Goal: Task Accomplishment & Management: Manage account settings

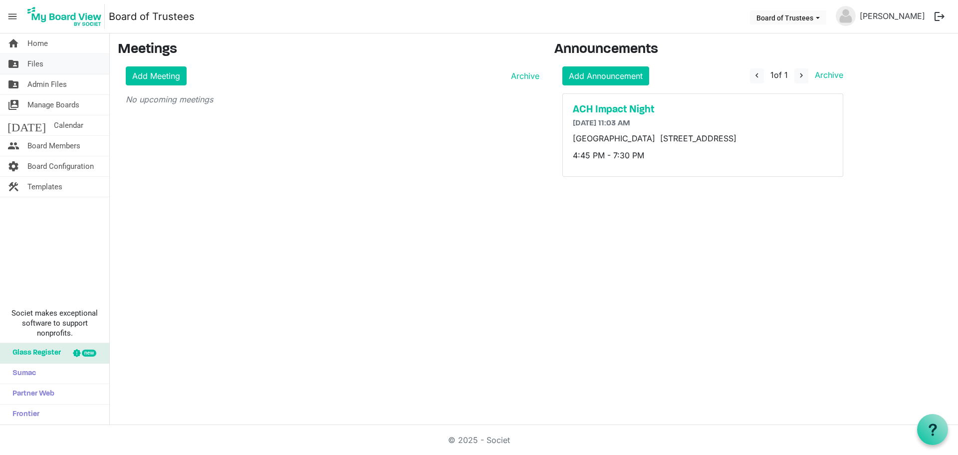
click at [36, 60] on span "Files" at bounding box center [35, 64] width 16 height 20
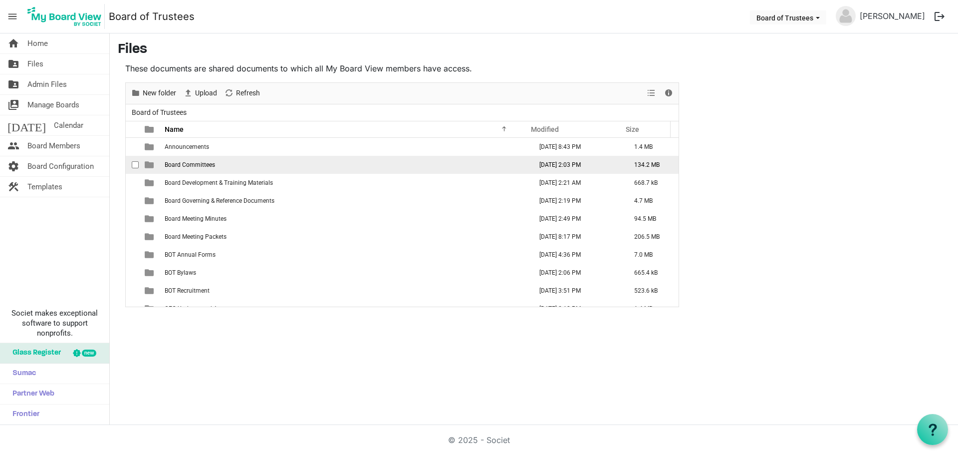
click at [193, 168] on span "Board Committees" at bounding box center [190, 164] width 50 height 7
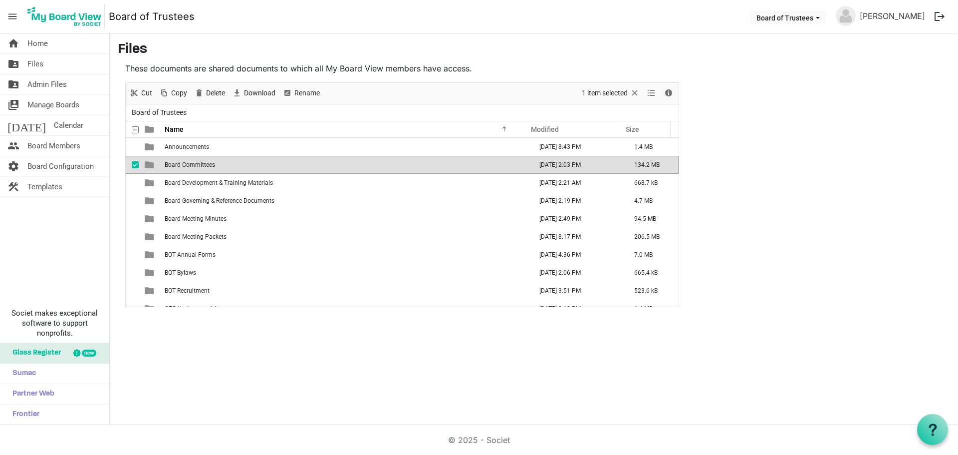
click at [193, 168] on span "Board Committees" at bounding box center [190, 164] width 50 height 7
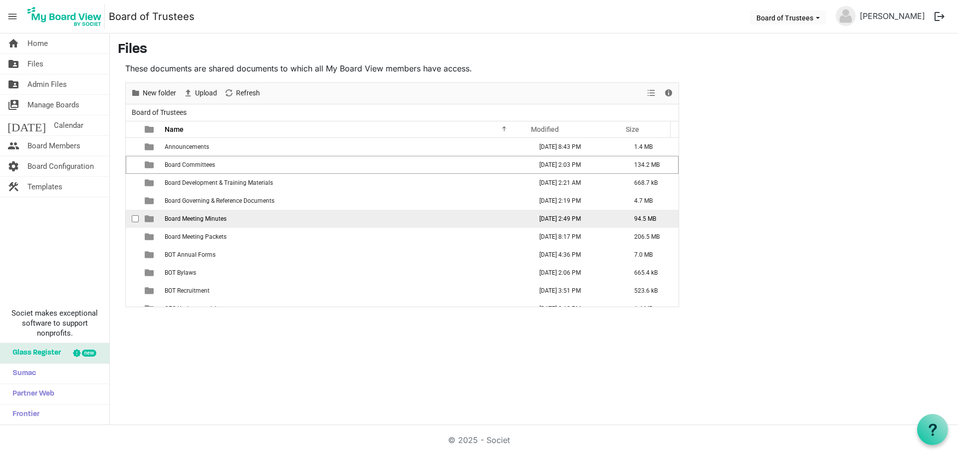
click at [221, 221] on span "Board Meeting Minutes" at bounding box center [196, 218] width 62 height 7
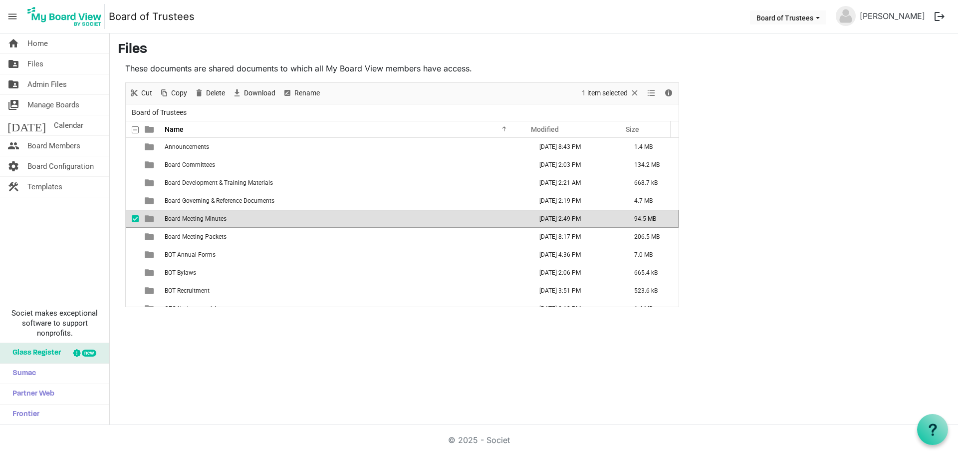
click at [221, 221] on span "Board Meeting Minutes" at bounding box center [196, 218] width 62 height 7
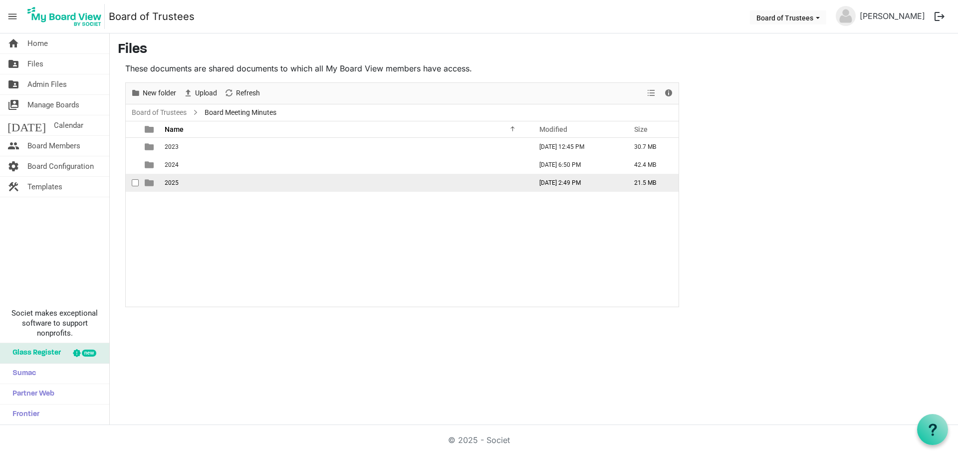
click at [186, 185] on td "2025" at bounding box center [345, 183] width 367 height 18
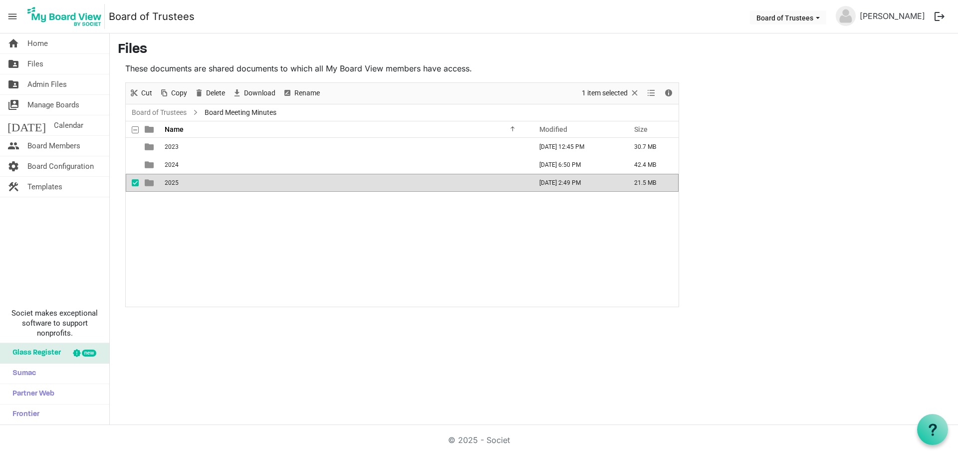
click at [186, 185] on td "2025" at bounding box center [345, 183] width 367 height 18
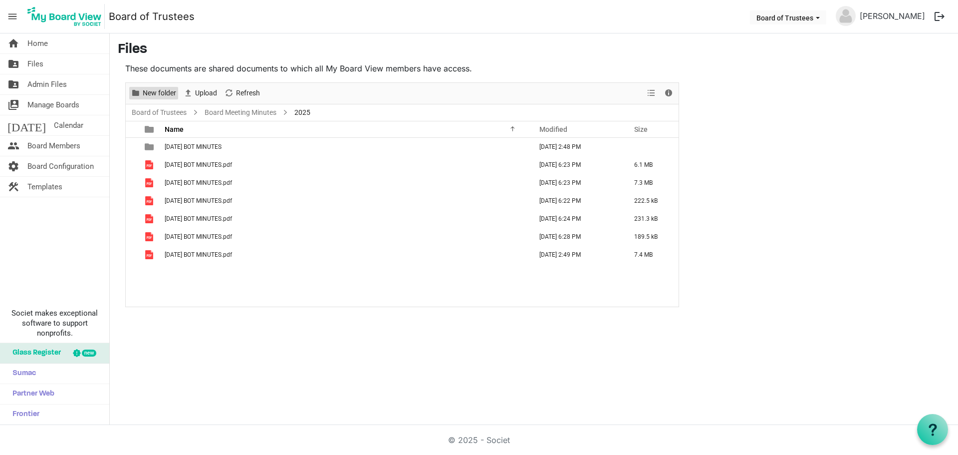
click at [164, 90] on span "New folder" at bounding box center [159, 93] width 35 height 12
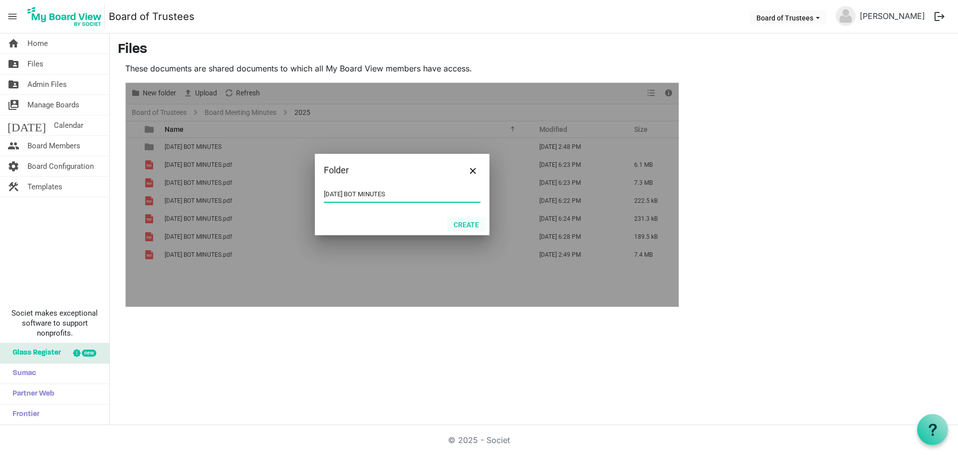
type input "07-JULY 2025 BOT MINUTES"
click at [462, 225] on button "Create" at bounding box center [466, 224] width 38 height 14
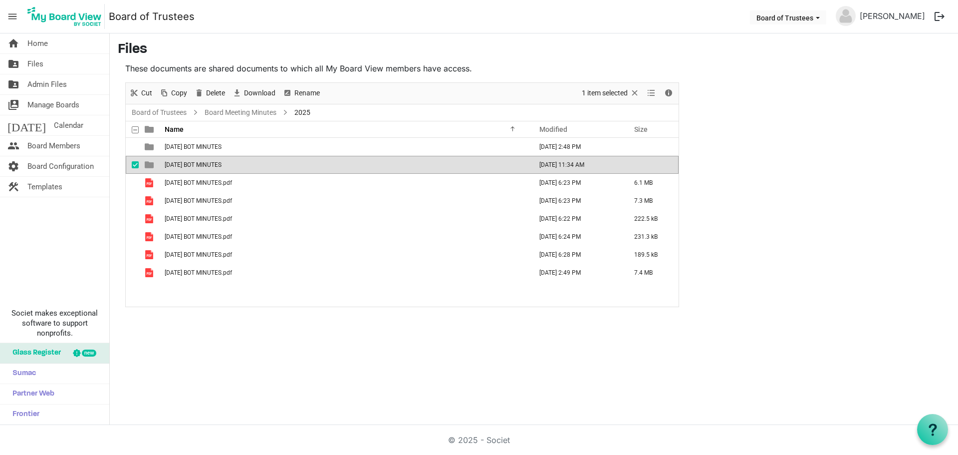
click at [209, 163] on span "07-JULY 2025 BOT MINUTES" at bounding box center [193, 164] width 57 height 7
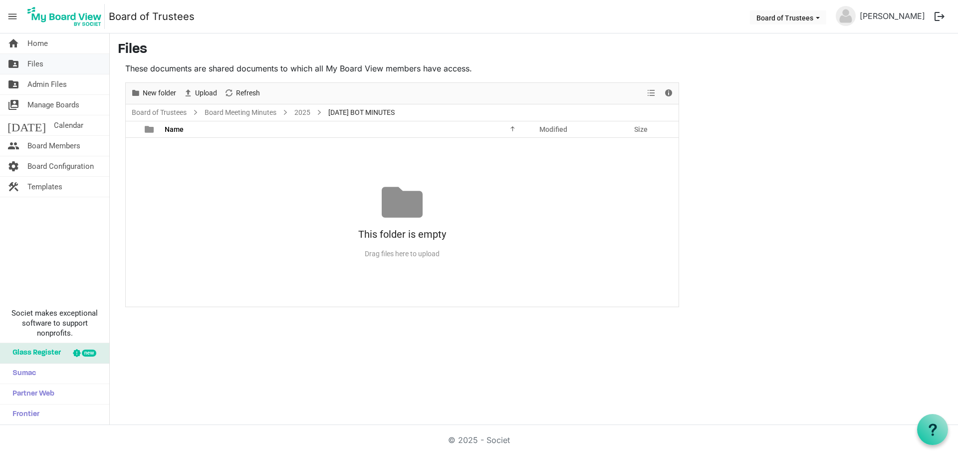
click at [41, 65] on span "Files" at bounding box center [35, 64] width 16 height 20
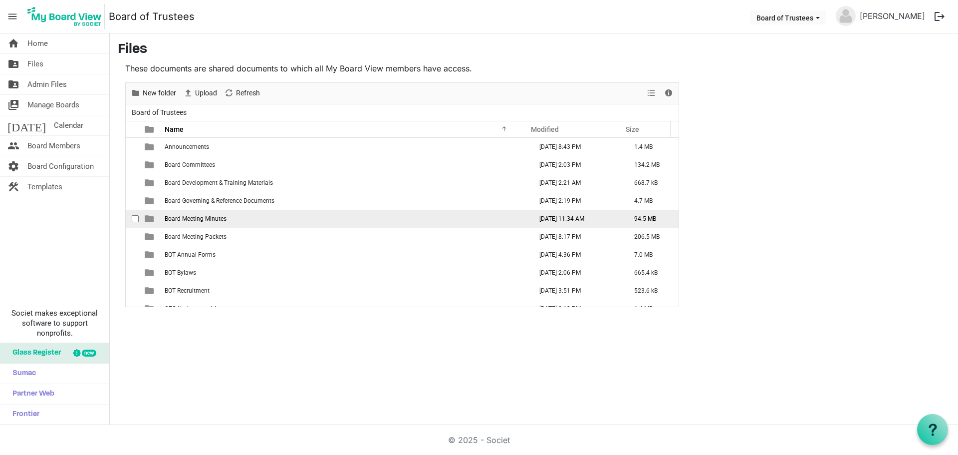
click at [191, 218] on span "Board Meeting Minutes" at bounding box center [196, 218] width 62 height 7
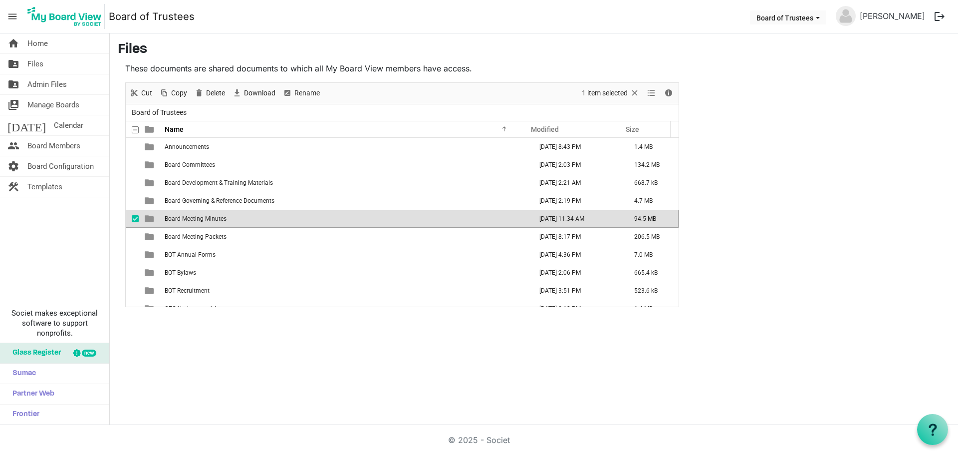
click at [191, 218] on span "Board Meeting Minutes" at bounding box center [196, 218] width 62 height 7
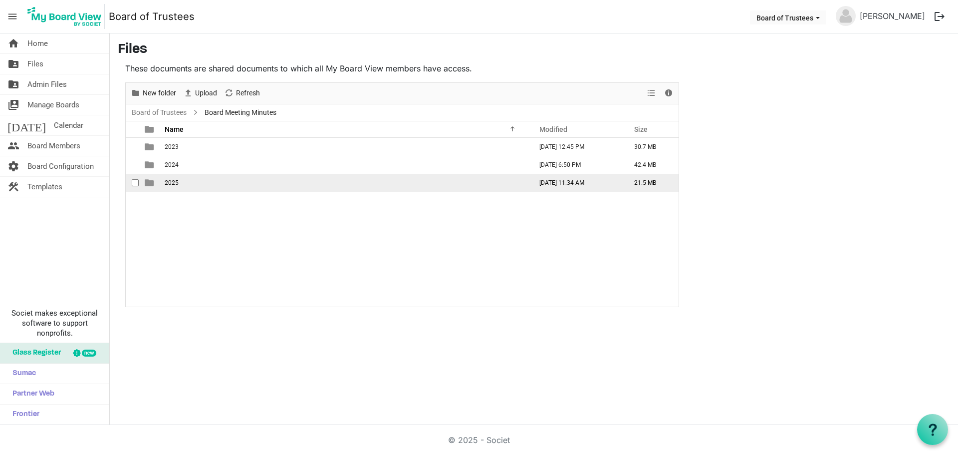
click at [172, 183] on span "2025" at bounding box center [172, 182] width 14 height 7
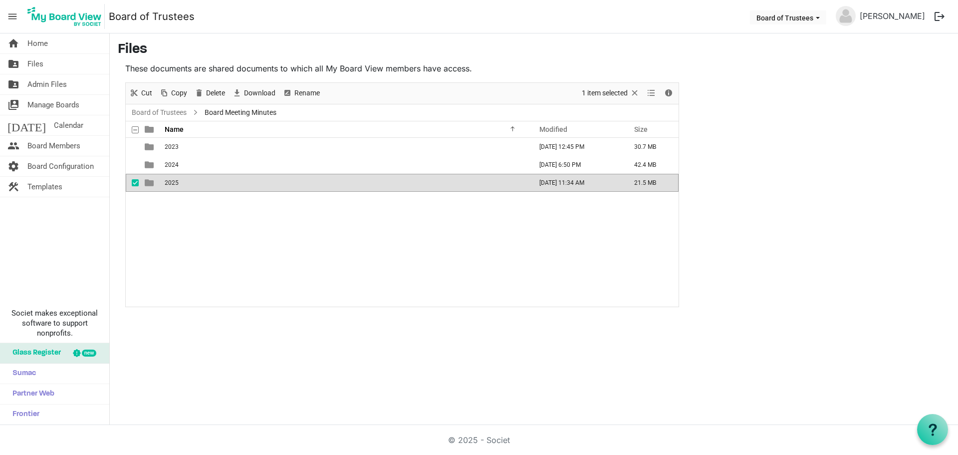
click at [172, 183] on span "2025" at bounding box center [172, 182] width 14 height 7
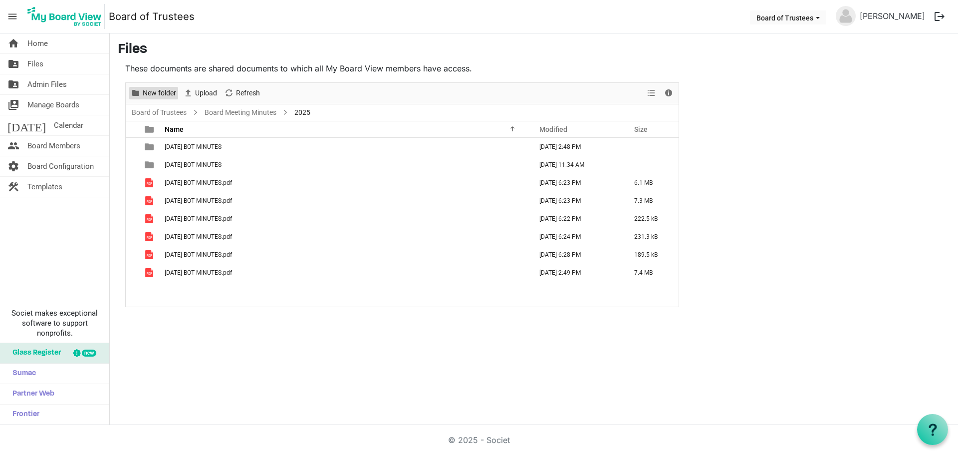
click at [165, 94] on span "New folder" at bounding box center [159, 93] width 35 height 12
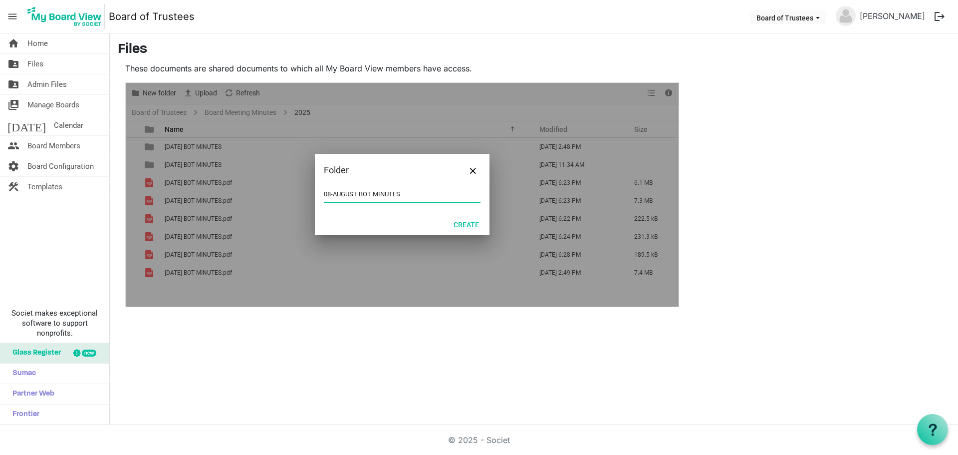
type input "08-AUGUST BOT MINUTES"
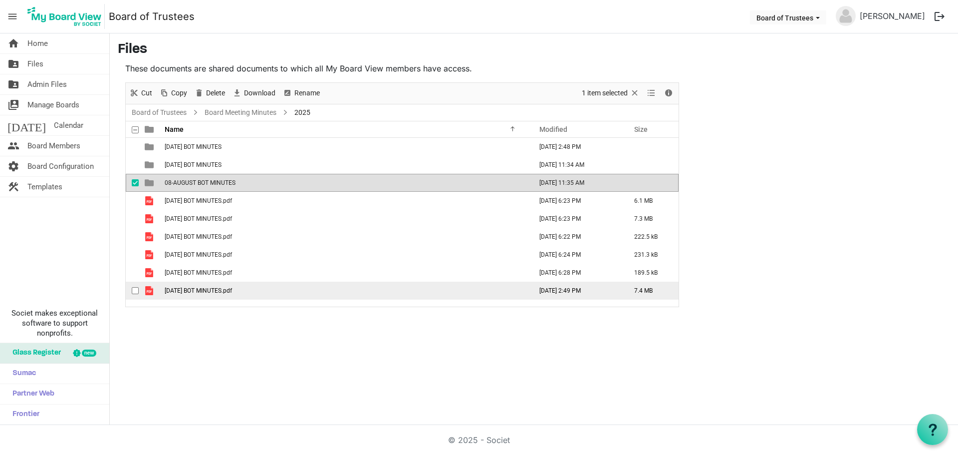
click at [230, 290] on span "[DATE] BOT MINUTES.pdf" at bounding box center [198, 290] width 67 height 7
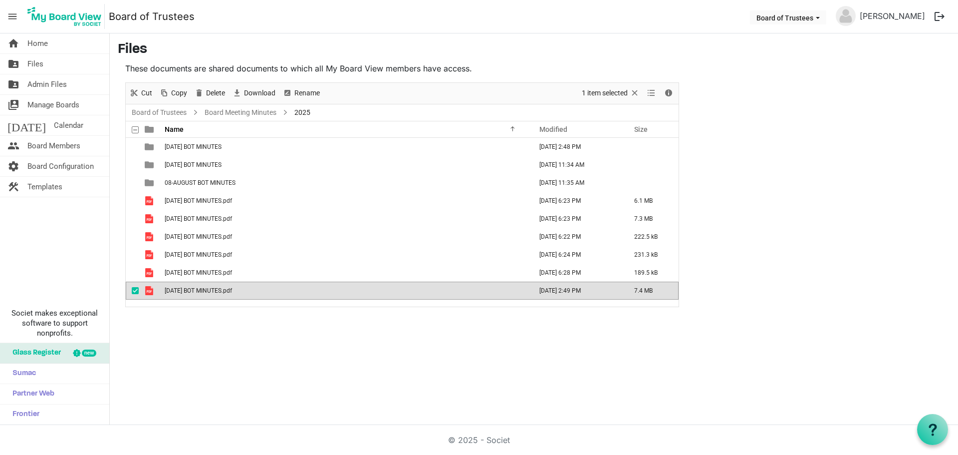
click at [219, 327] on div "home Home folder_shared Files folder_shared Admin Files switch_account Manage B…" at bounding box center [479, 228] width 958 height 391
click at [36, 63] on span "Files" at bounding box center [35, 64] width 16 height 20
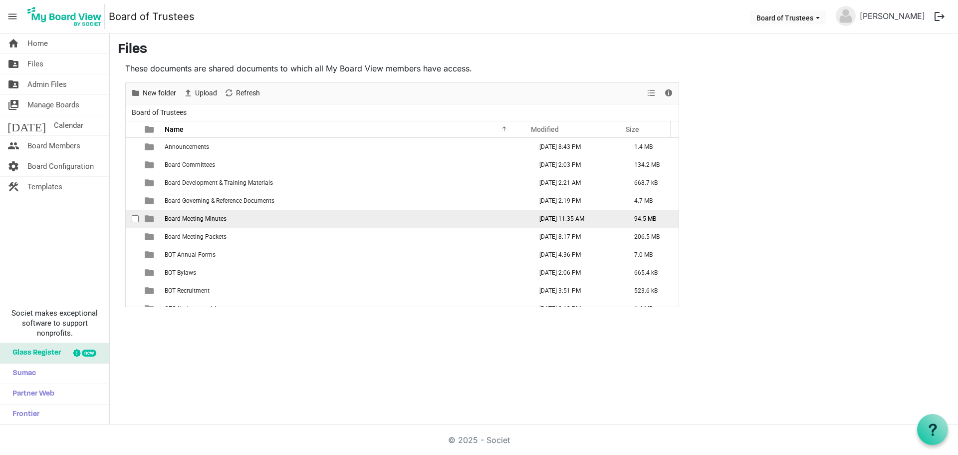
click at [201, 221] on span "Board Meeting Minutes" at bounding box center [196, 218] width 62 height 7
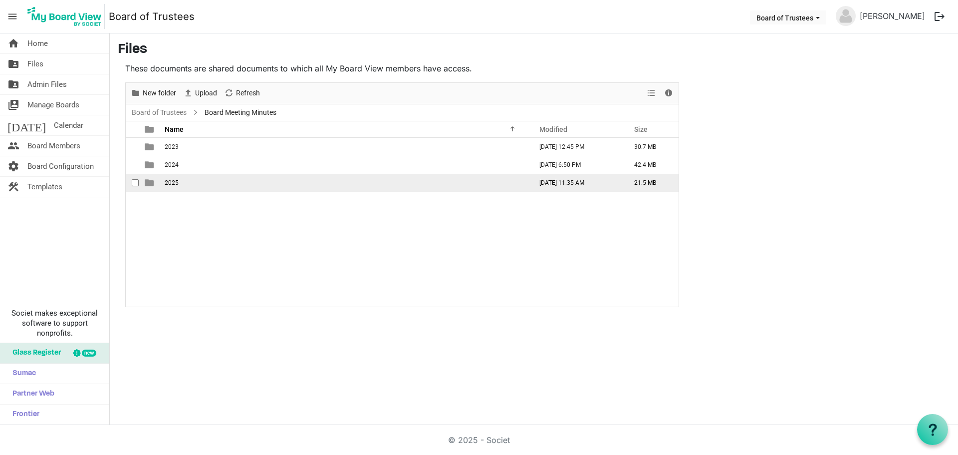
click at [174, 185] on span "2025" at bounding box center [172, 182] width 14 height 7
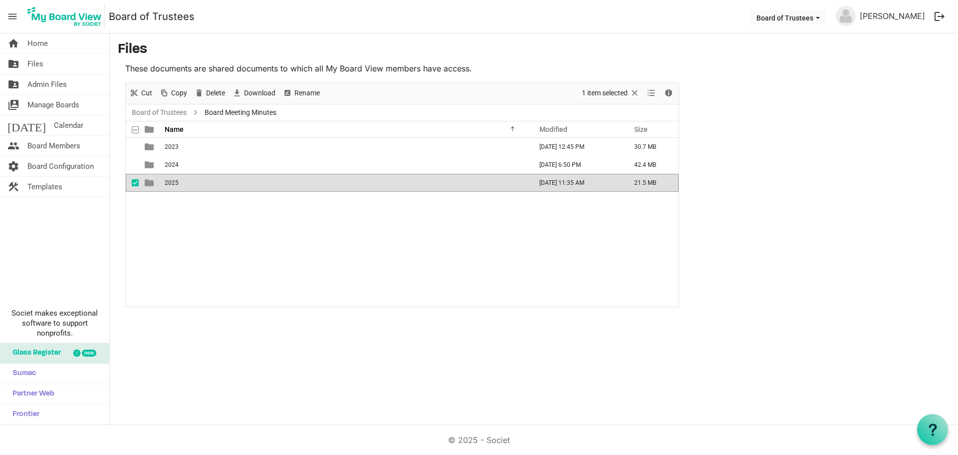
click at [174, 185] on span "2025" at bounding box center [172, 182] width 14 height 7
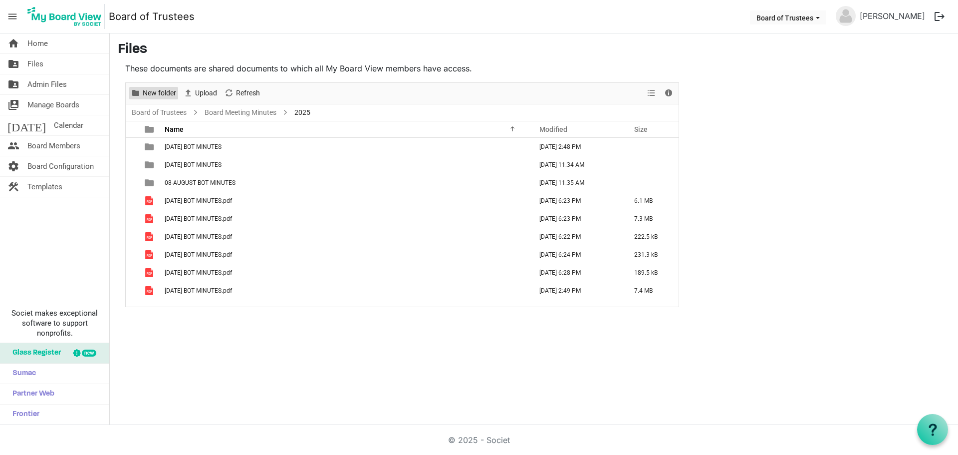
click at [145, 93] on span "New folder" at bounding box center [159, 93] width 35 height 12
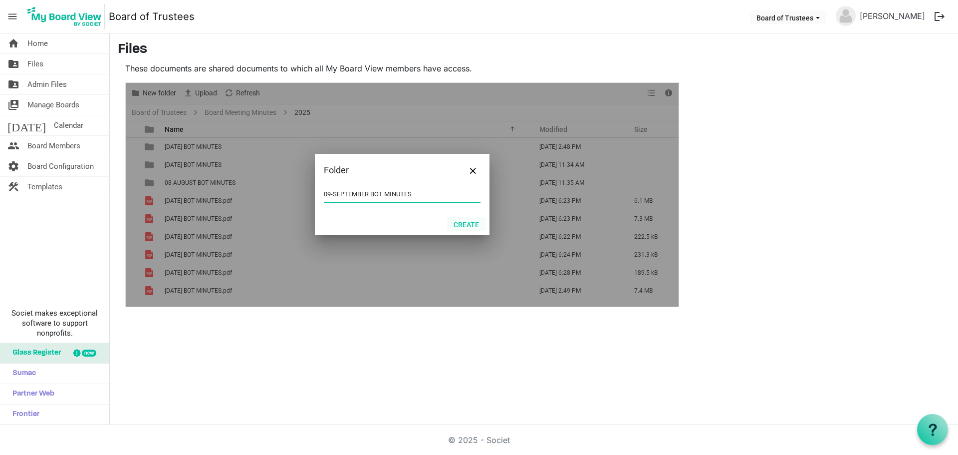
type input "09-SEPTEMBER BOT MINUTES"
click at [464, 226] on button "Create" at bounding box center [466, 224] width 38 height 14
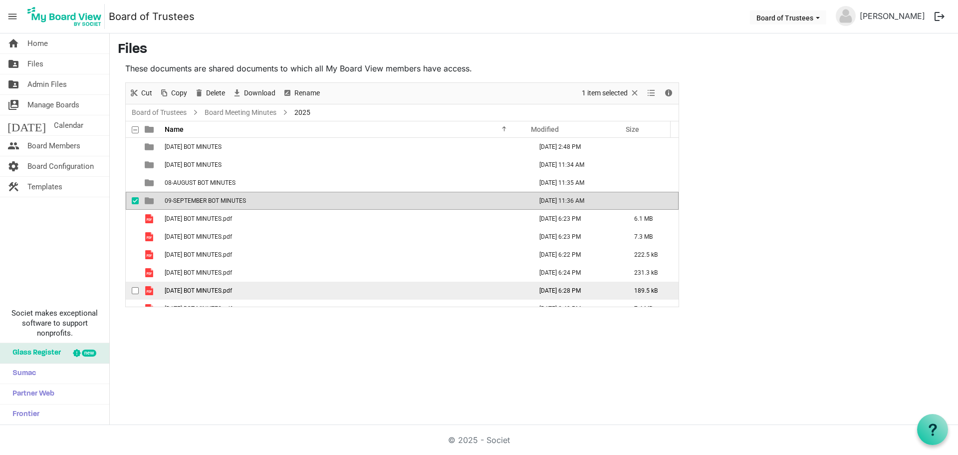
scroll to position [11, 0]
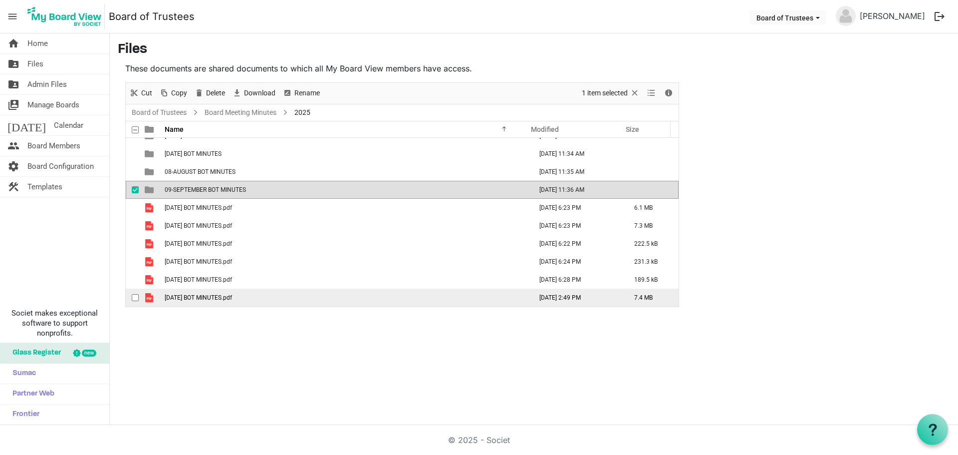
click at [232, 299] on span "06-JUNE 2025 BOT MINUTES.pdf" at bounding box center [198, 297] width 67 height 7
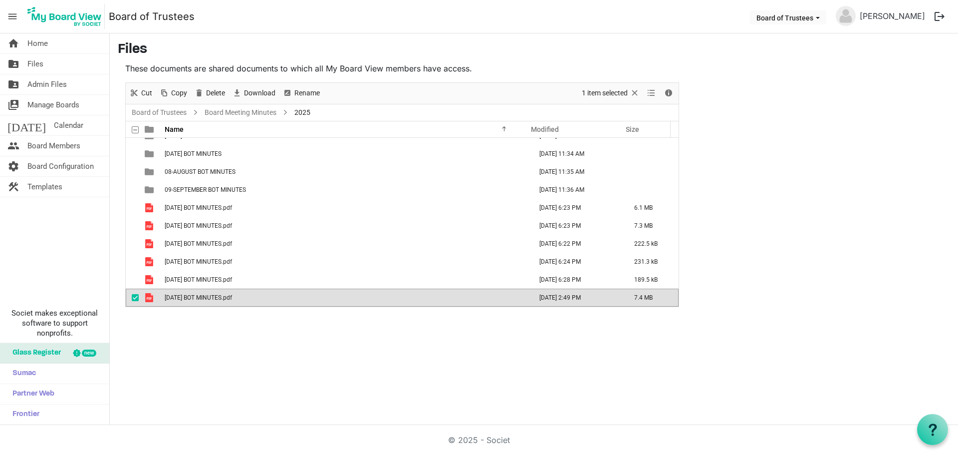
click at [212, 329] on div "home Home folder_shared Files folder_shared Admin Files switch_account Manage B…" at bounding box center [479, 228] width 958 height 391
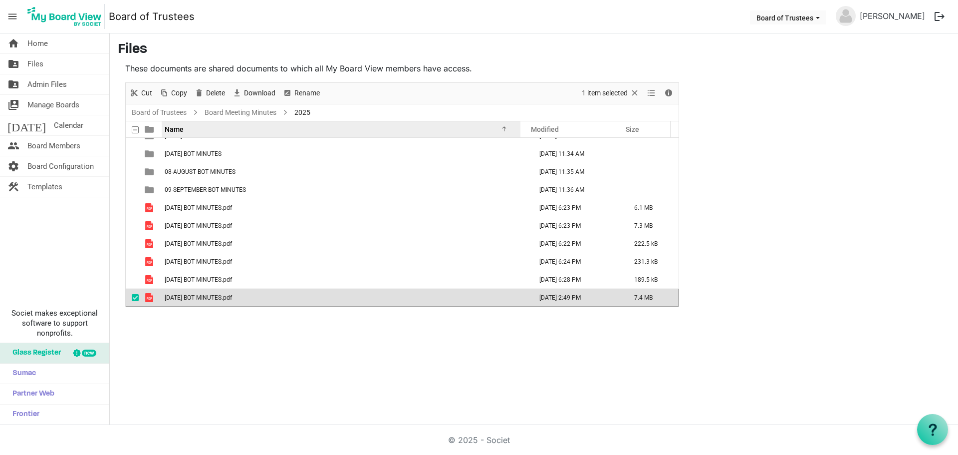
click at [174, 127] on span "Name" at bounding box center [174, 129] width 19 height 8
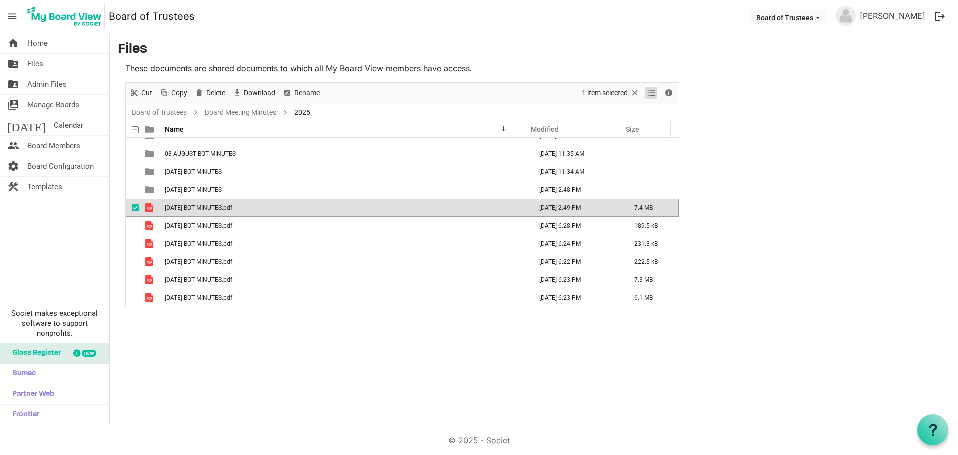
click at [651, 93] on span "View dropdownbutton" at bounding box center [651, 93] width 12 height 12
click at [564, 57] on h3 "Files" at bounding box center [534, 49] width 833 height 17
click at [246, 111] on link "Board Meeting Minutes" at bounding box center [241, 112] width 76 height 12
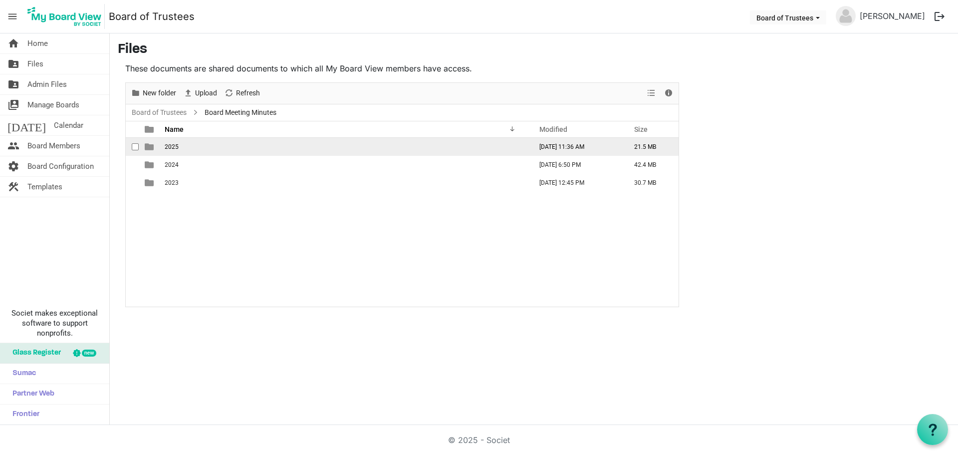
click at [177, 147] on span "2025" at bounding box center [172, 146] width 14 height 7
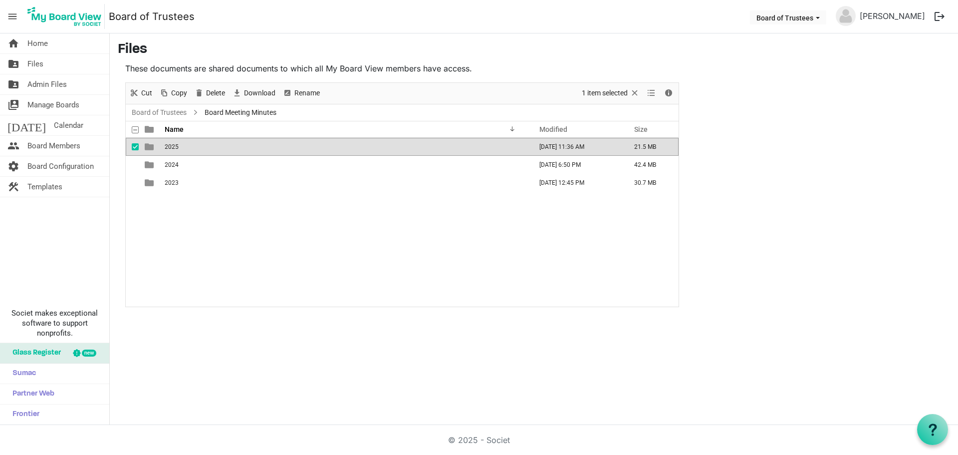
click at [177, 147] on span "2025" at bounding box center [172, 146] width 14 height 7
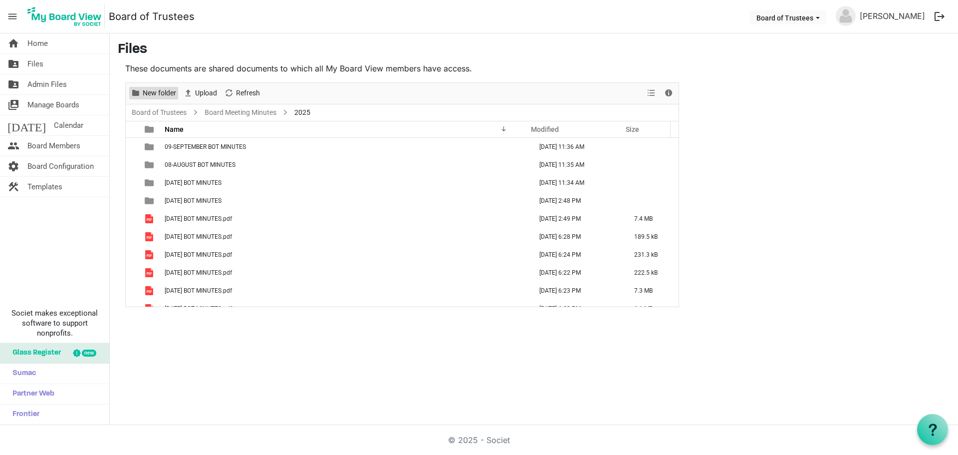
click at [149, 92] on span "New folder" at bounding box center [159, 93] width 35 height 12
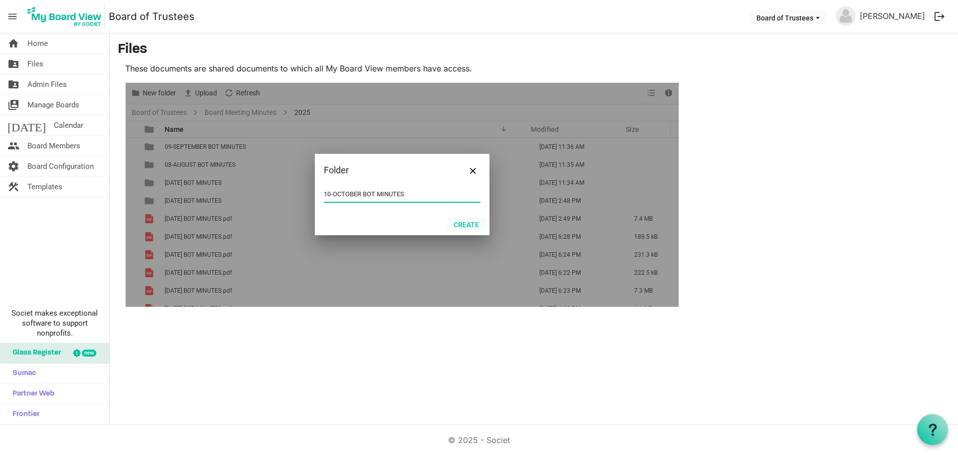
type input "10-OCTOBER BOT MINUTES"
click at [475, 225] on button "Create" at bounding box center [466, 224] width 38 height 14
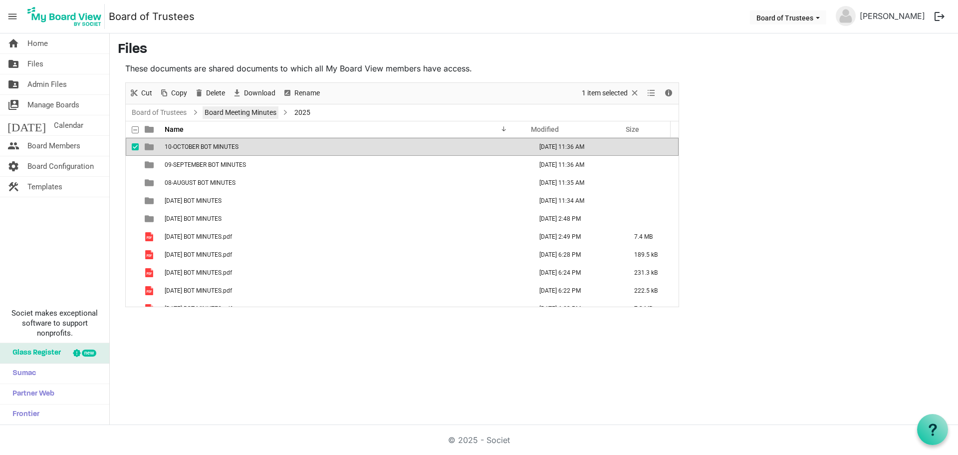
click at [252, 113] on link "Board Meeting Minutes" at bounding box center [241, 112] width 76 height 12
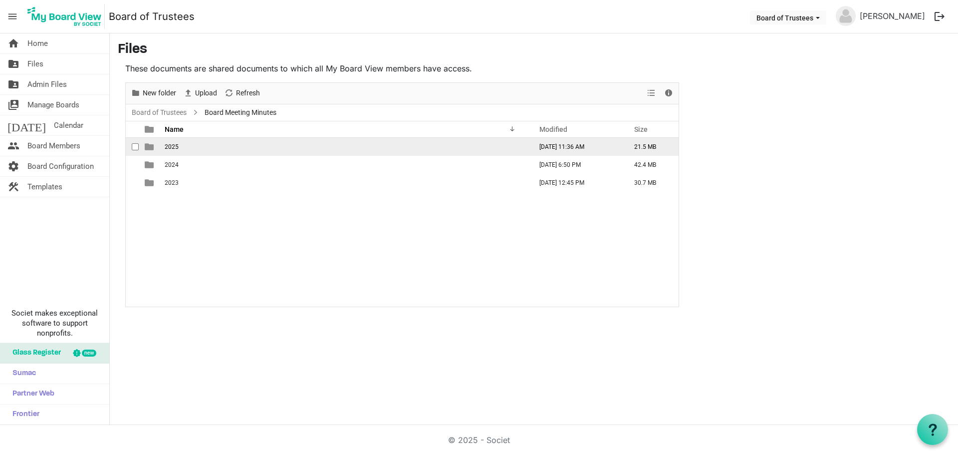
click at [180, 148] on td "2025" at bounding box center [345, 147] width 367 height 18
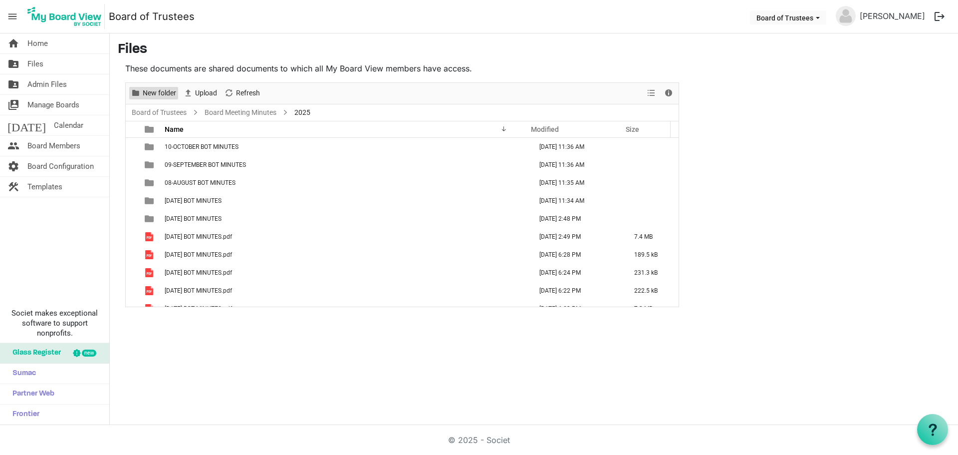
click at [152, 90] on span "New folder" at bounding box center [159, 93] width 35 height 12
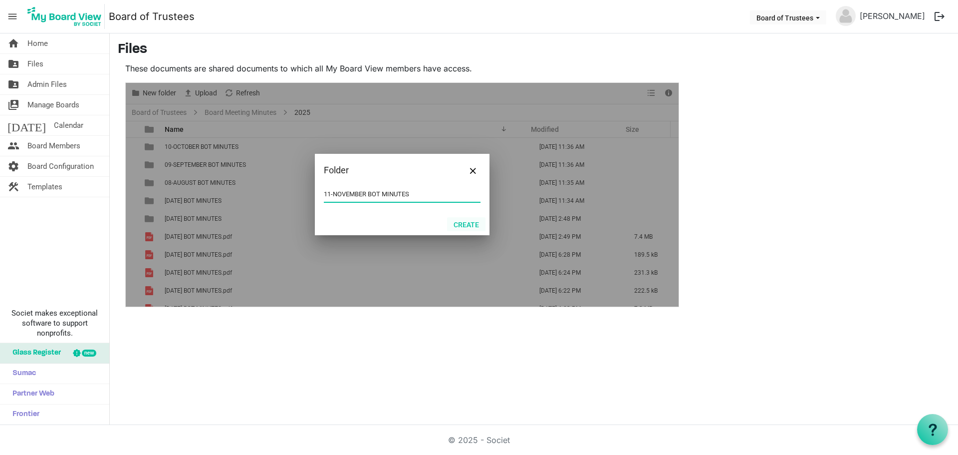
type input "11-NOVEMBER BOT MINUTES"
click at [463, 223] on button "Create" at bounding box center [466, 224] width 38 height 14
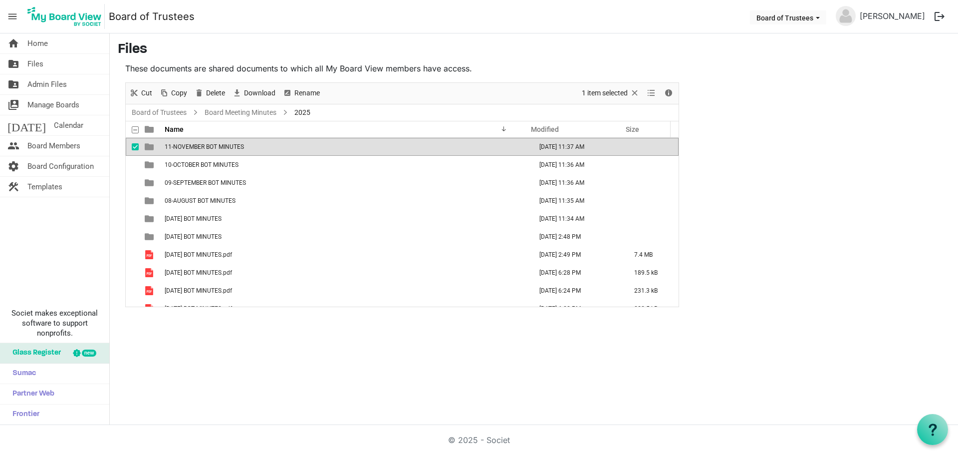
click at [304, 111] on span "2025" at bounding box center [303, 112] width 20 height 12
click at [258, 110] on link "Board Meeting Minutes" at bounding box center [241, 112] width 76 height 12
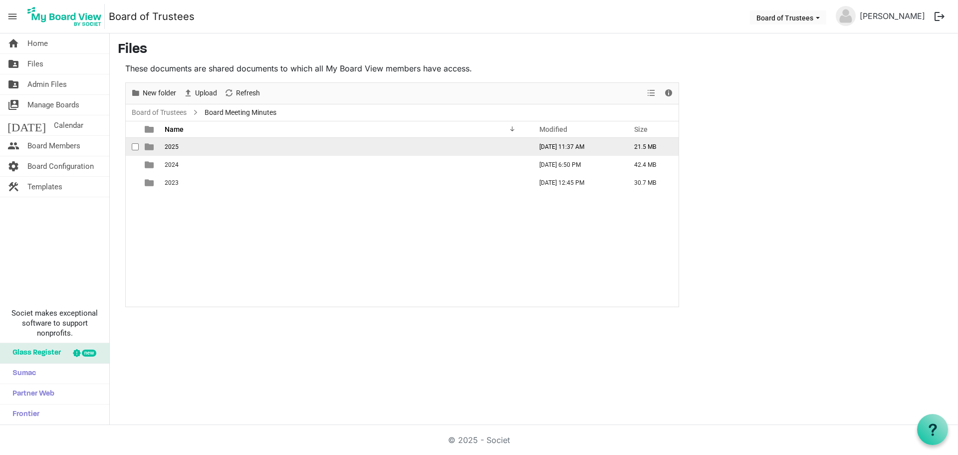
click at [180, 148] on td "2025" at bounding box center [345, 147] width 367 height 18
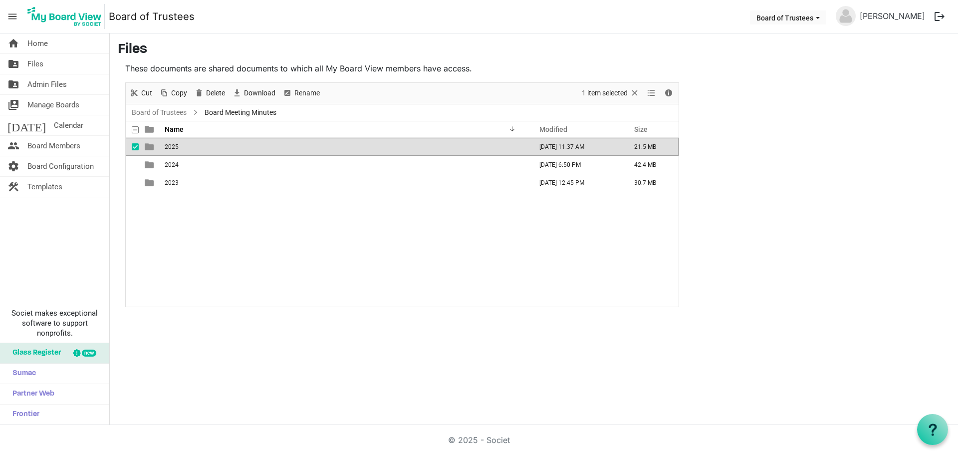
click at [180, 148] on td "2025" at bounding box center [345, 147] width 367 height 18
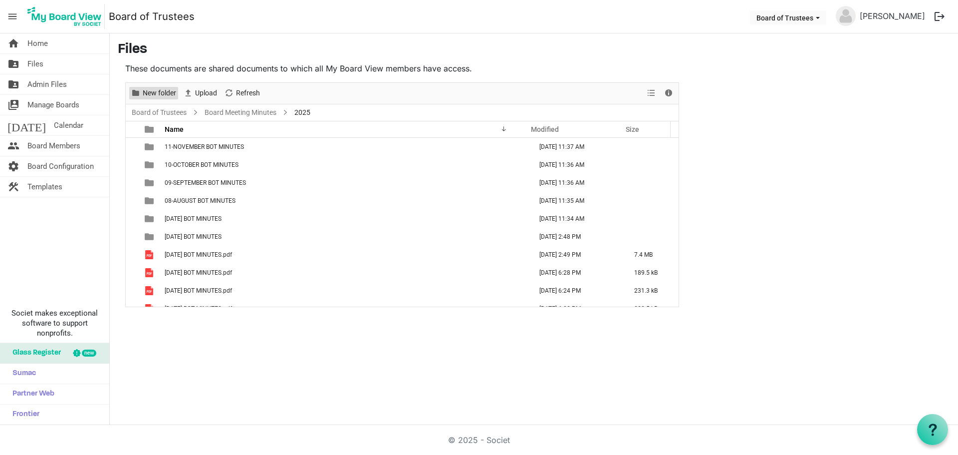
click at [149, 90] on span "New folder" at bounding box center [159, 93] width 35 height 12
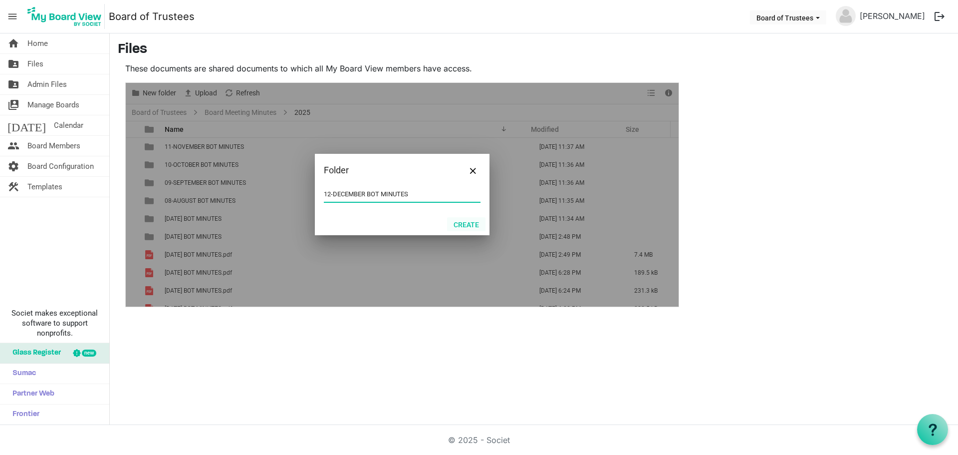
type input "12-DECEMBER BOT MINUTES"
click at [464, 225] on button "Create" at bounding box center [466, 224] width 38 height 14
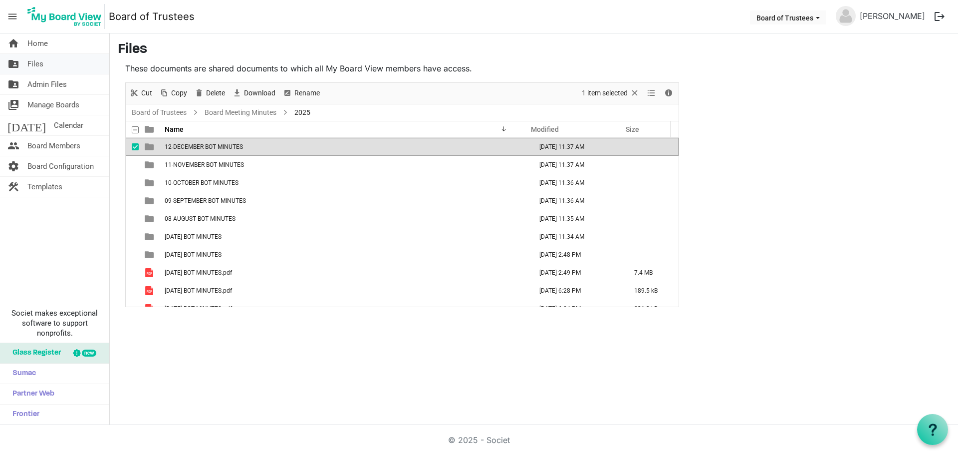
click at [38, 66] on span "Files" at bounding box center [35, 64] width 16 height 20
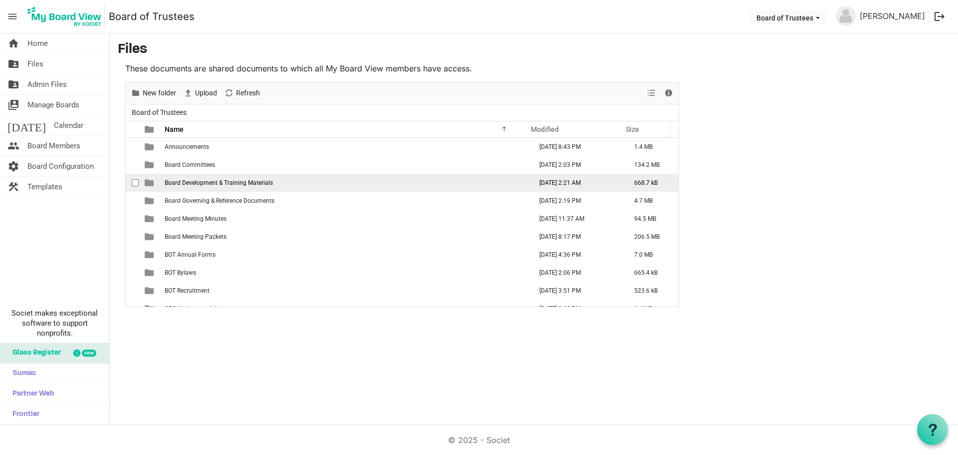
click at [207, 184] on span "Board Development & Training Materials" at bounding box center [219, 182] width 108 height 7
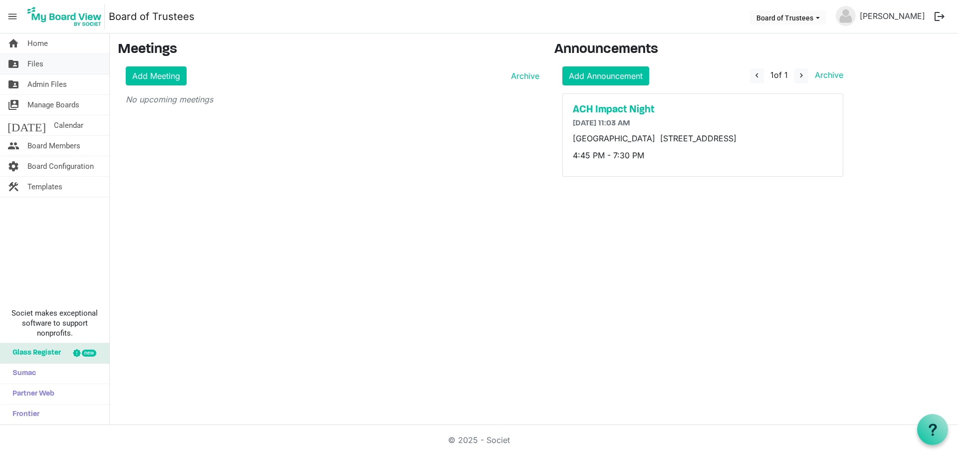
click at [41, 67] on span "Files" at bounding box center [35, 64] width 16 height 20
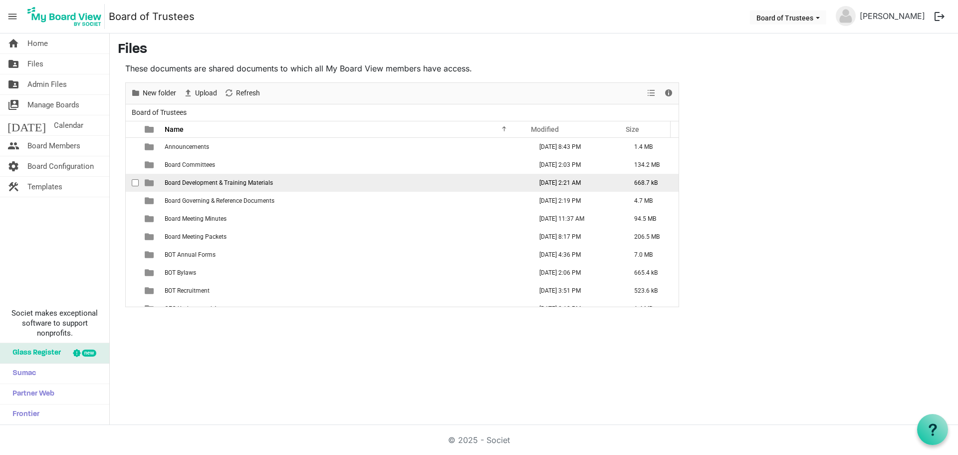
click at [207, 180] on span "Board Development & Training Materials" at bounding box center [219, 182] width 108 height 7
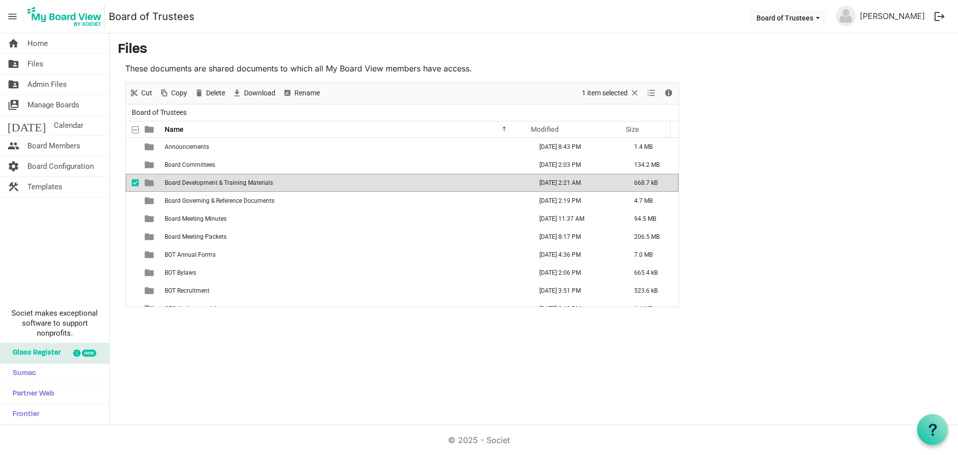
click at [207, 180] on span "Board Development & Training Materials" at bounding box center [219, 182] width 108 height 7
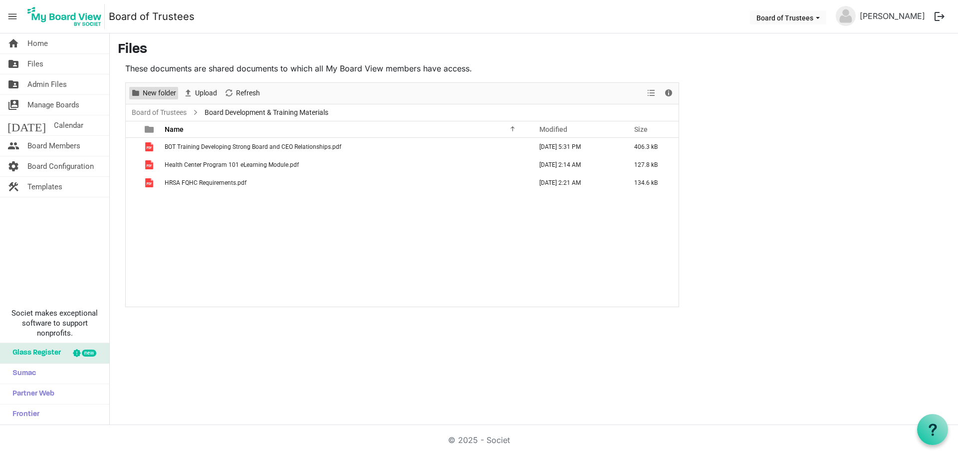
click at [156, 91] on span "New folder" at bounding box center [159, 93] width 35 height 12
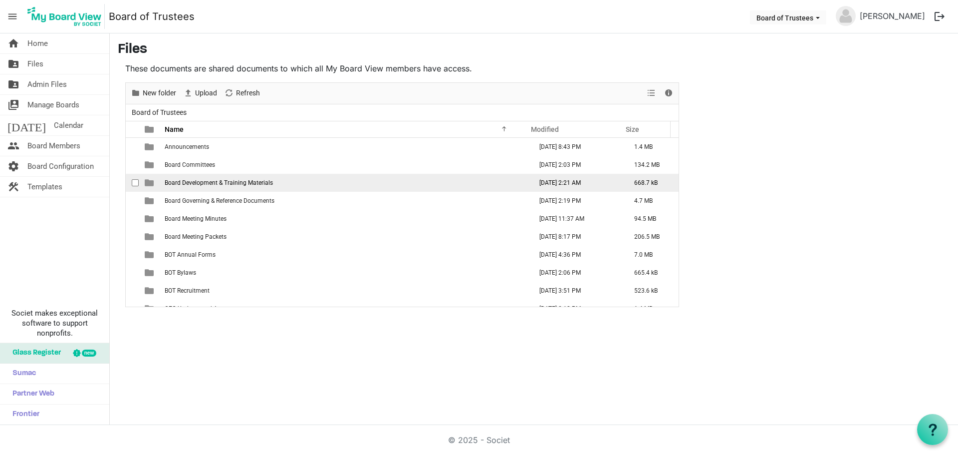
click at [234, 182] on span "Board Development & Training Materials" at bounding box center [219, 182] width 108 height 7
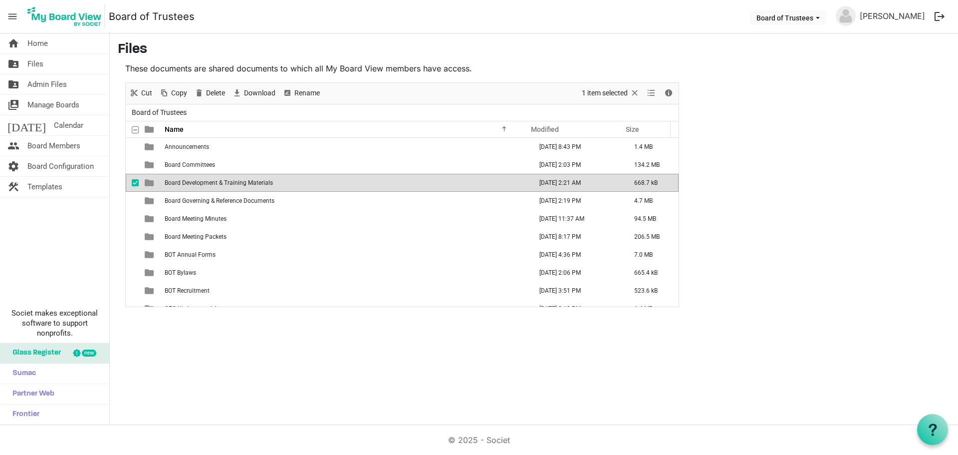
click at [234, 182] on span "Board Development & Training Materials" at bounding box center [219, 182] width 108 height 7
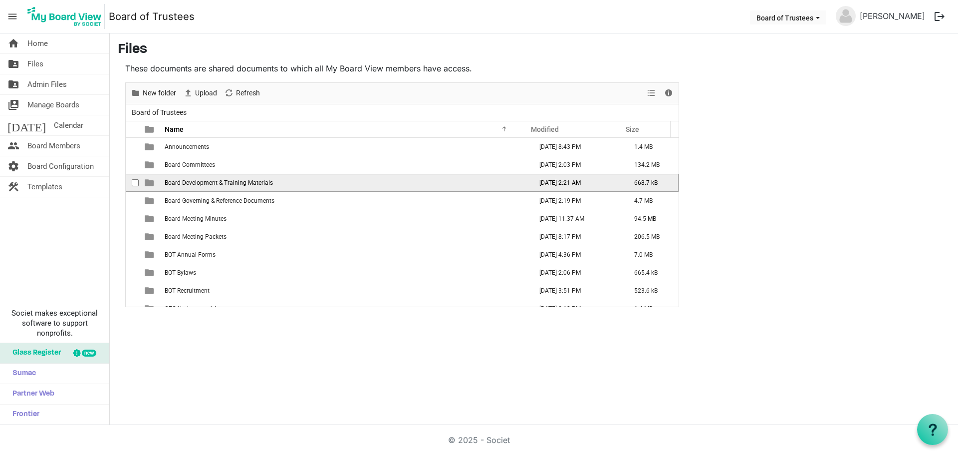
click at [234, 182] on span "Board Development & Training Materials" at bounding box center [219, 182] width 108 height 7
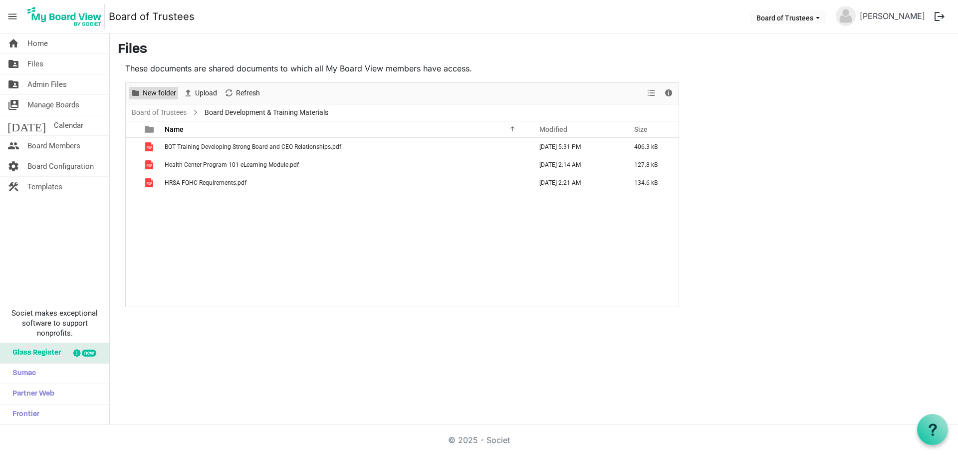
click at [162, 91] on span "New folder" at bounding box center [159, 93] width 35 height 12
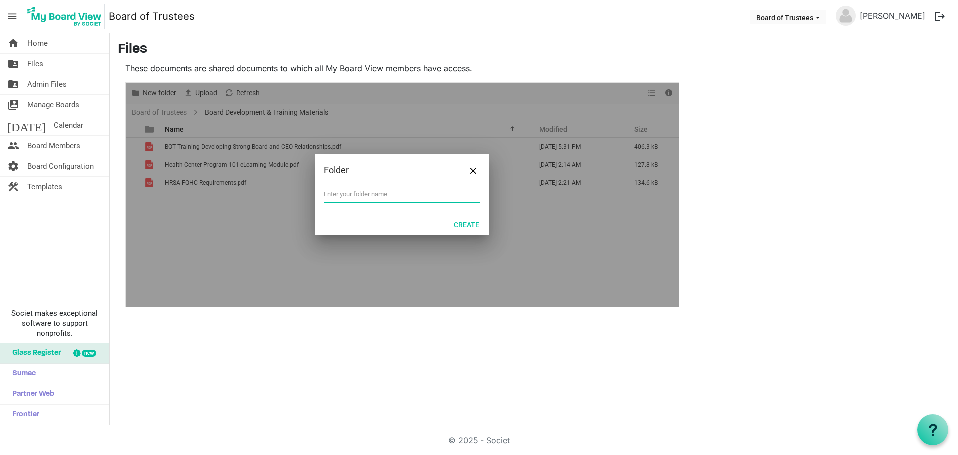
click at [332, 197] on input "text" at bounding box center [402, 194] width 157 height 15
type input "f"
type input "FINANCE TRAINING FOR BOARD OF DIRECTORS"
click at [464, 228] on button "Create" at bounding box center [466, 224] width 38 height 14
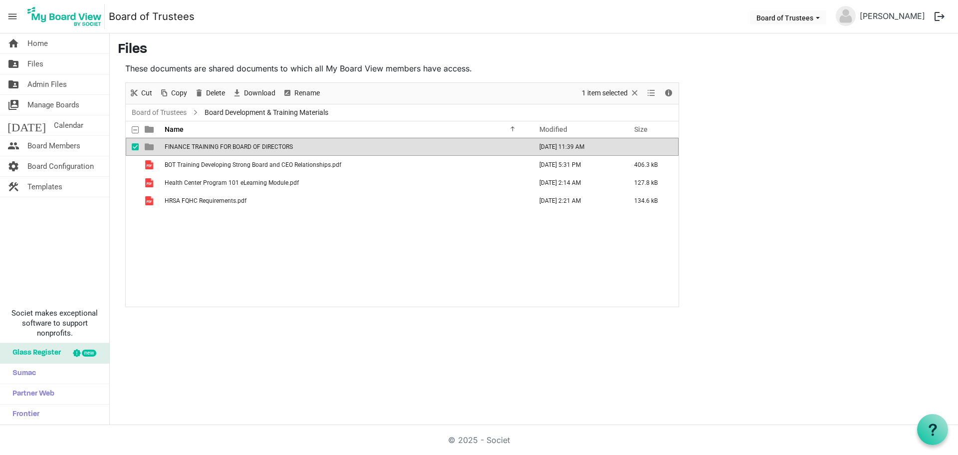
click at [291, 146] on span "FINANCE TRAINING FOR BOARD OF DIRECTORS" at bounding box center [229, 146] width 128 height 7
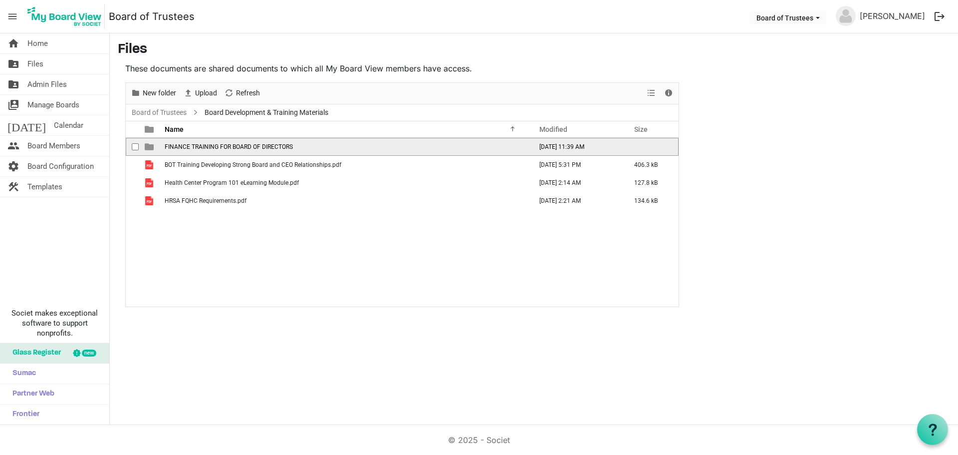
click at [291, 146] on span "FINANCE TRAINING FOR BOARD OF DIRECTORS" at bounding box center [229, 146] width 128 height 7
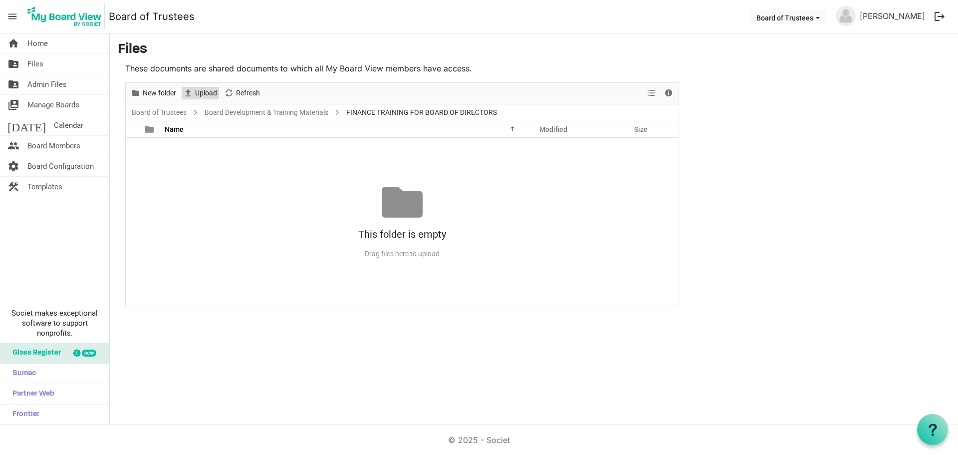
click at [204, 91] on span "Upload" at bounding box center [206, 93] width 24 height 12
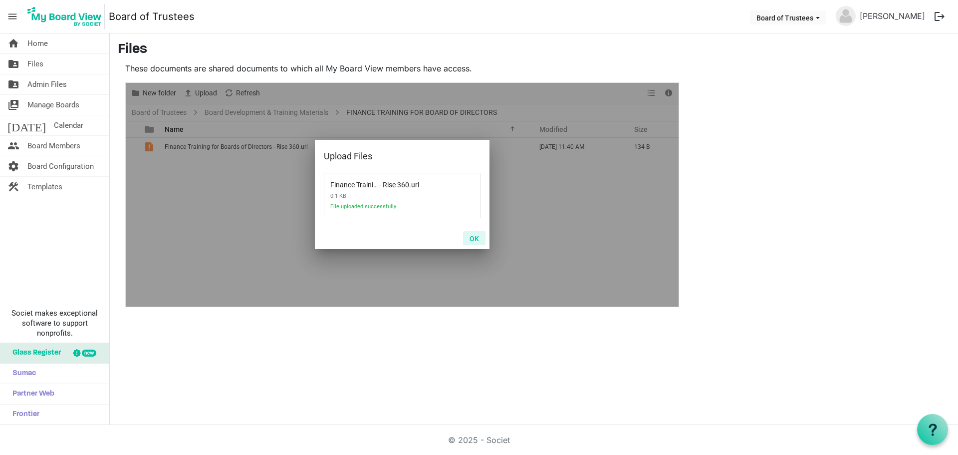
click at [475, 239] on button "OK" at bounding box center [474, 238] width 22 height 14
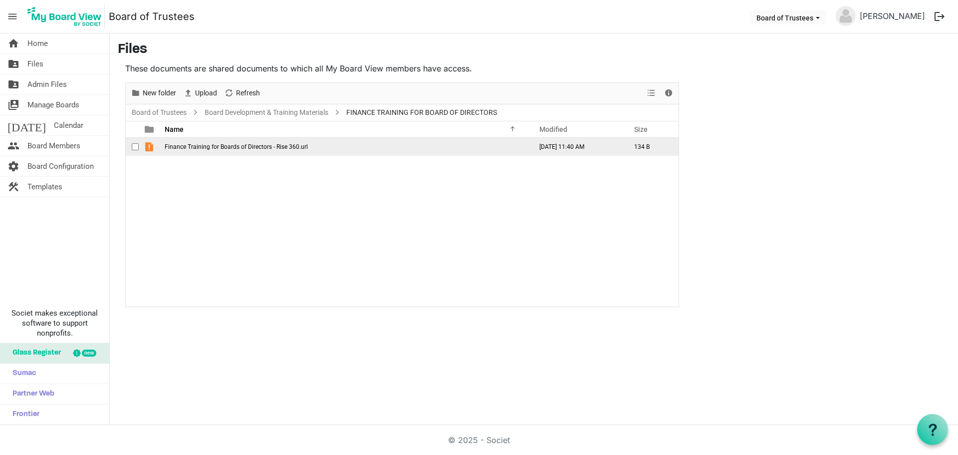
click at [244, 149] on span "Finance Training for Boards of Directors - Rise 360.url" at bounding box center [236, 146] width 143 height 7
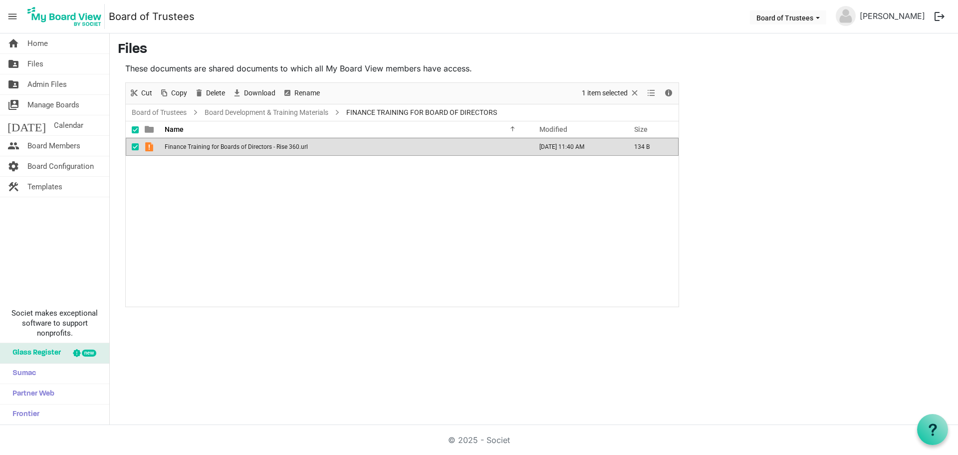
click at [181, 147] on span "Finance Training for Boards of Directors - Rise 360.url" at bounding box center [236, 146] width 143 height 7
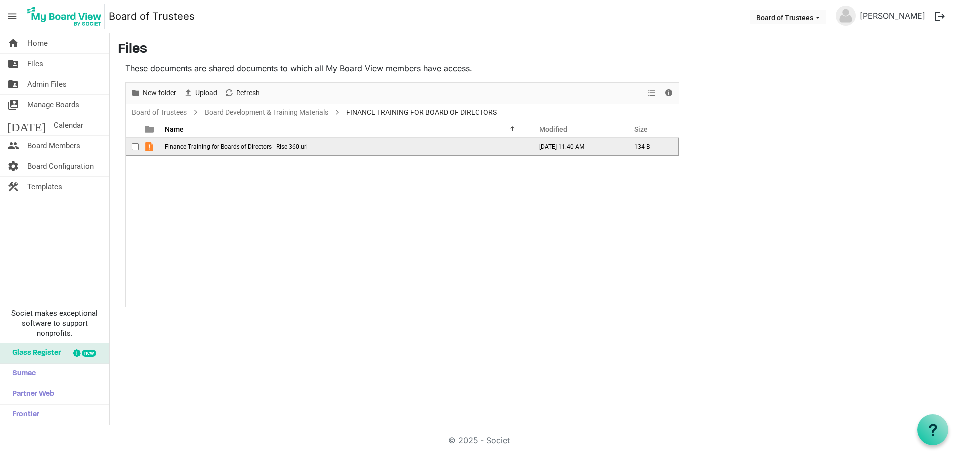
click at [181, 147] on span "Finance Training for Boards of Directors - Rise 360.url" at bounding box center [236, 146] width 143 height 7
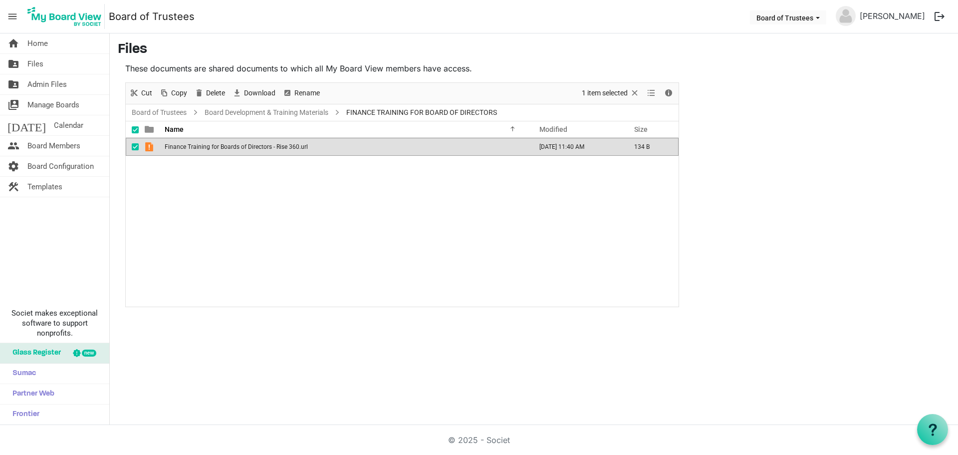
click at [181, 147] on span "Finance Training for Boards of Directors - Rise 360.url" at bounding box center [236, 146] width 143 height 7
click at [31, 64] on span "Files" at bounding box center [35, 64] width 16 height 20
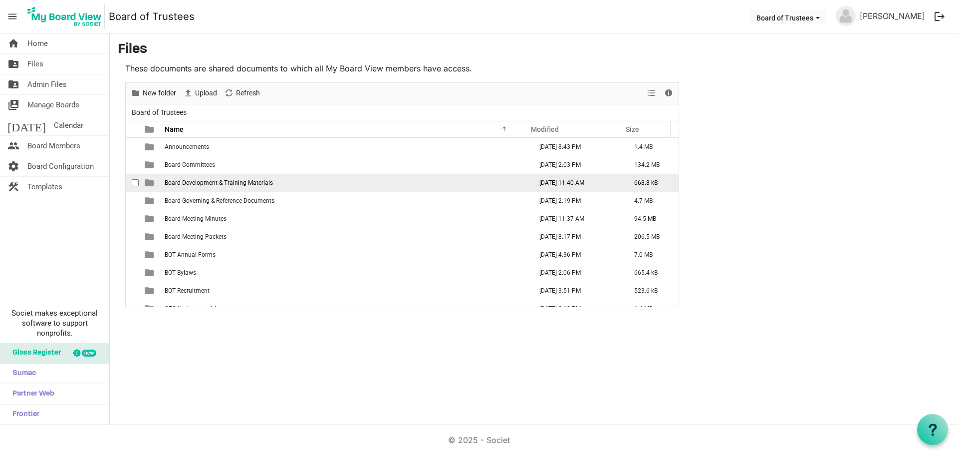
click at [253, 184] on span "Board Development & Training Materials" at bounding box center [219, 182] width 108 height 7
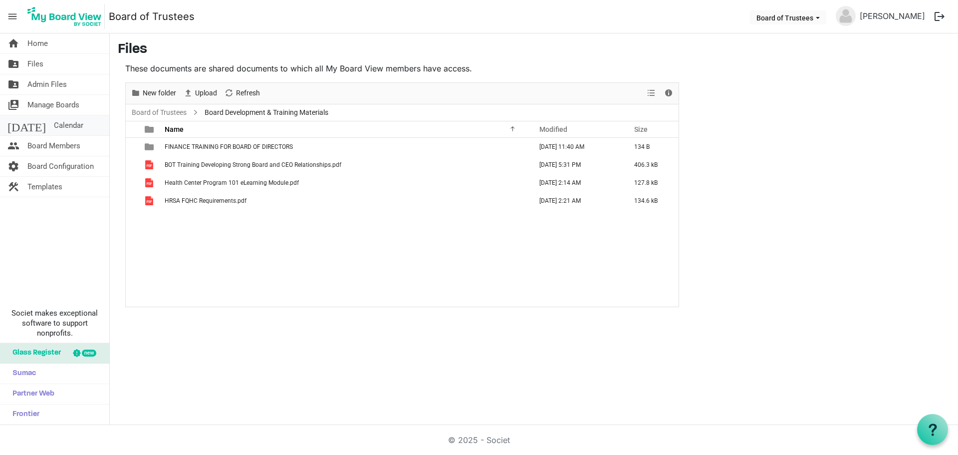
click at [54, 126] on span "Calendar" at bounding box center [68, 125] width 29 height 20
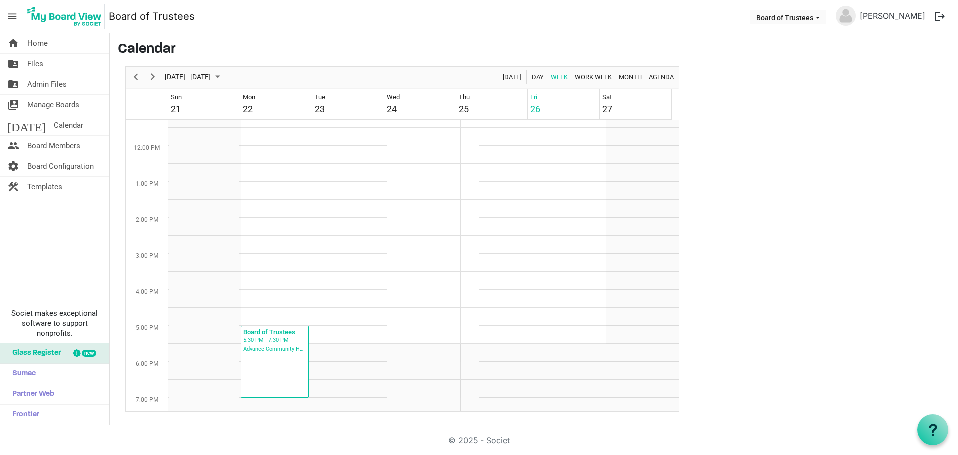
scroll to position [423, 0]
click at [64, 145] on span "Board Members" at bounding box center [53, 146] width 53 height 20
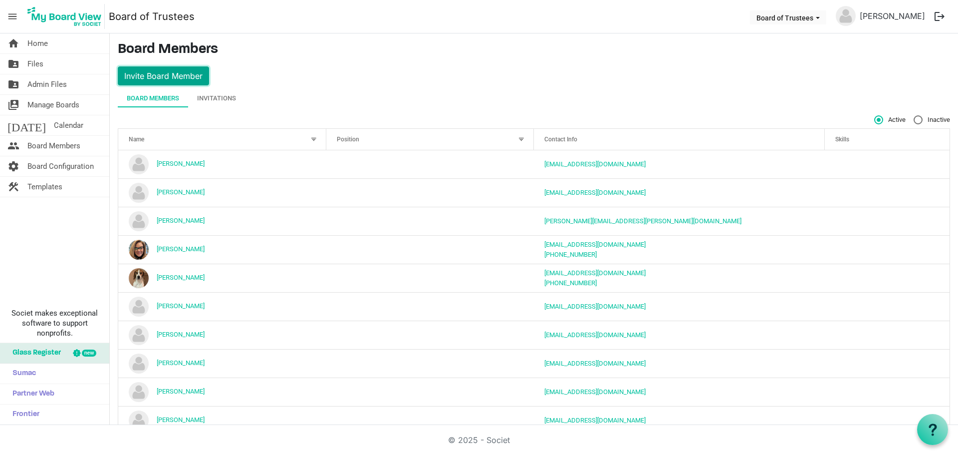
click at [179, 75] on button "Invite Board Member" at bounding box center [163, 75] width 91 height 19
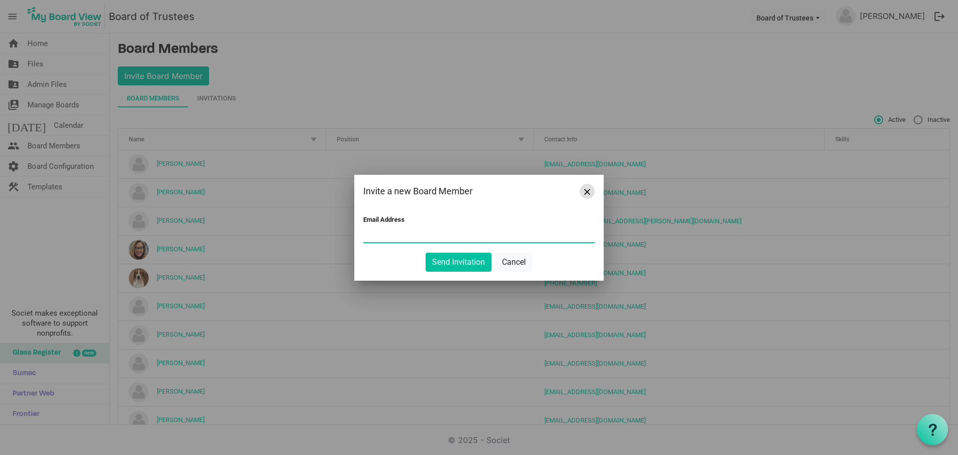
click at [589, 191] on span "Close" at bounding box center [588, 192] width 6 height 6
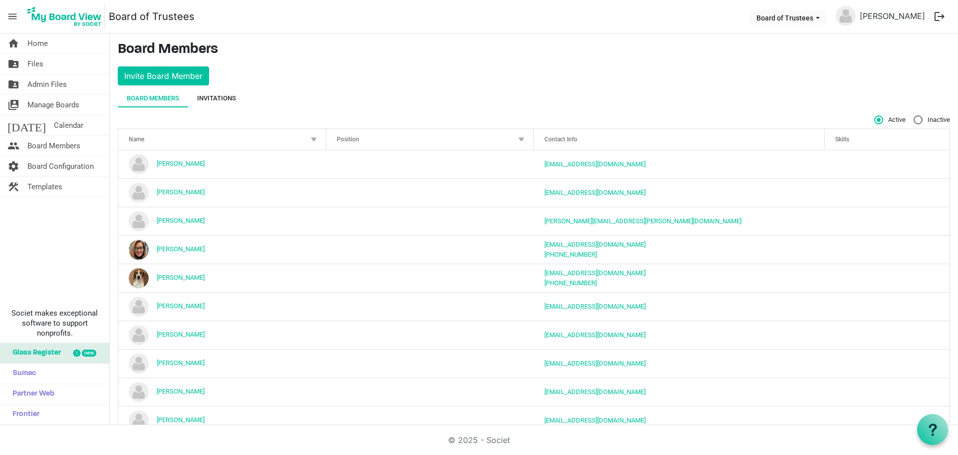
click at [226, 98] on div "Invitations" at bounding box center [216, 98] width 39 height 10
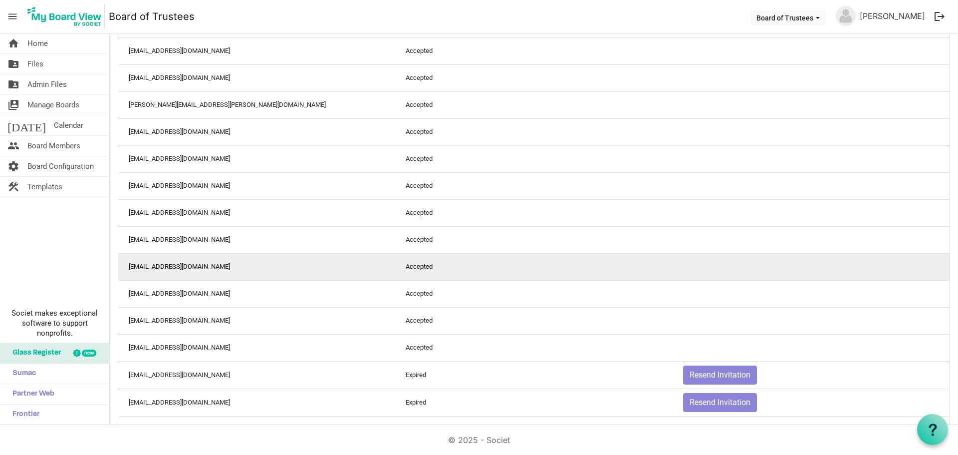
scroll to position [270, 0]
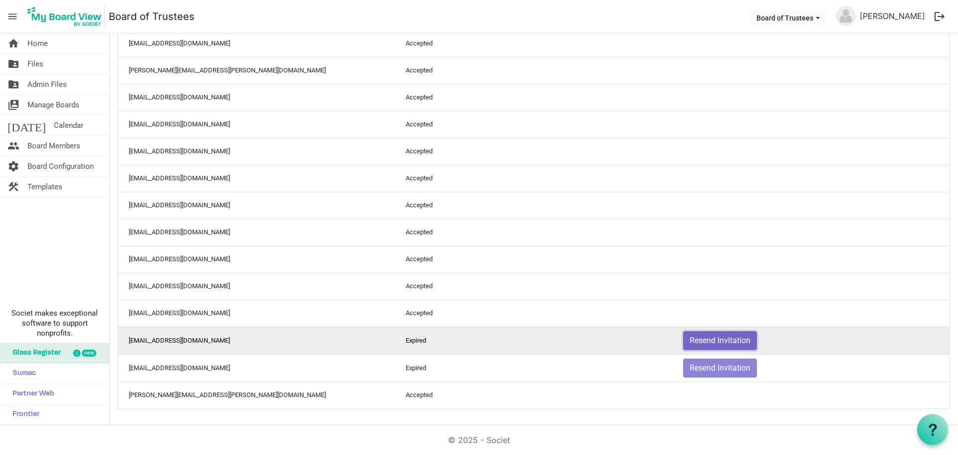
click at [707, 339] on button "Resend Invitation" at bounding box center [720, 340] width 74 height 19
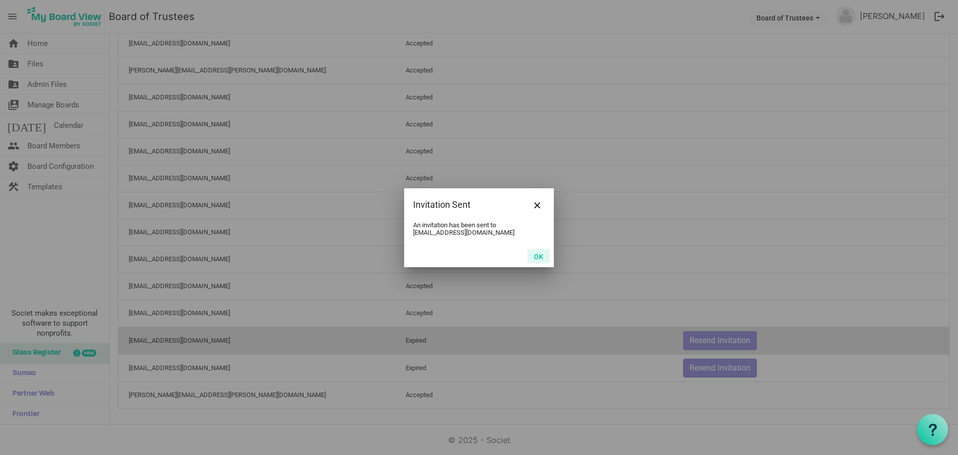
click at [541, 257] on button "OK" at bounding box center [539, 256] width 22 height 14
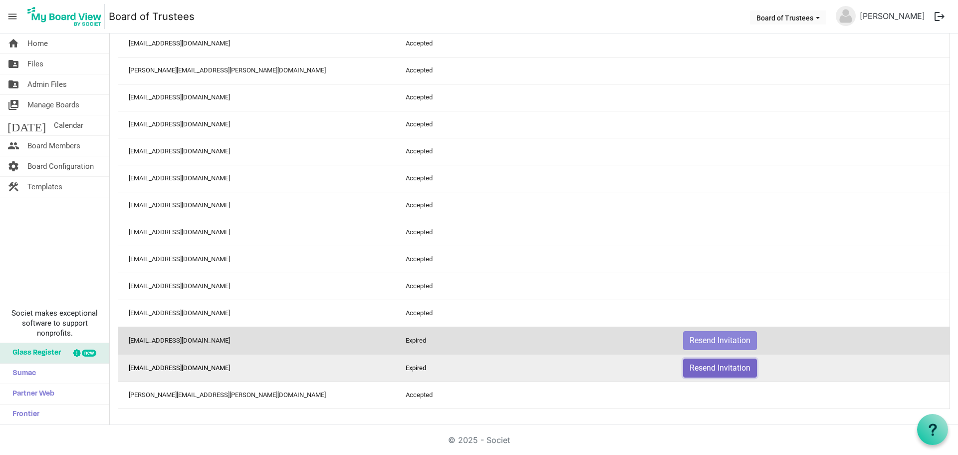
click at [713, 370] on button "Resend Invitation" at bounding box center [720, 367] width 74 height 19
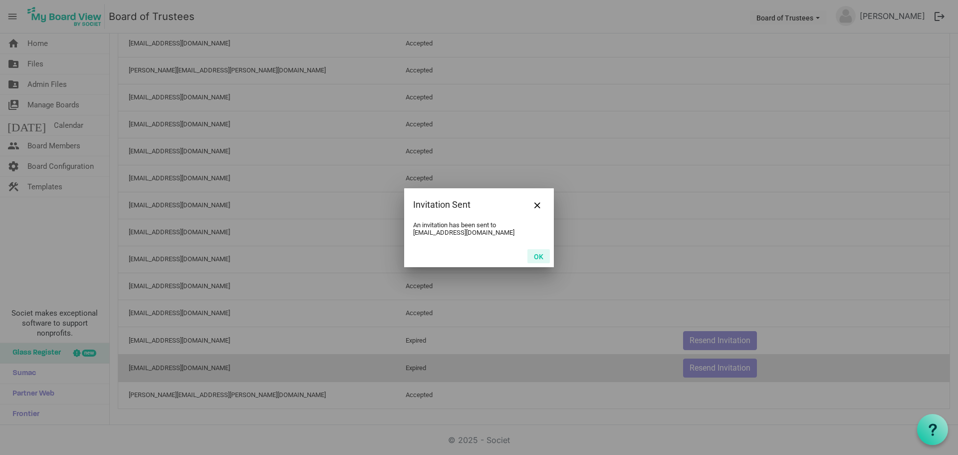
click at [539, 257] on button "OK" at bounding box center [539, 256] width 22 height 14
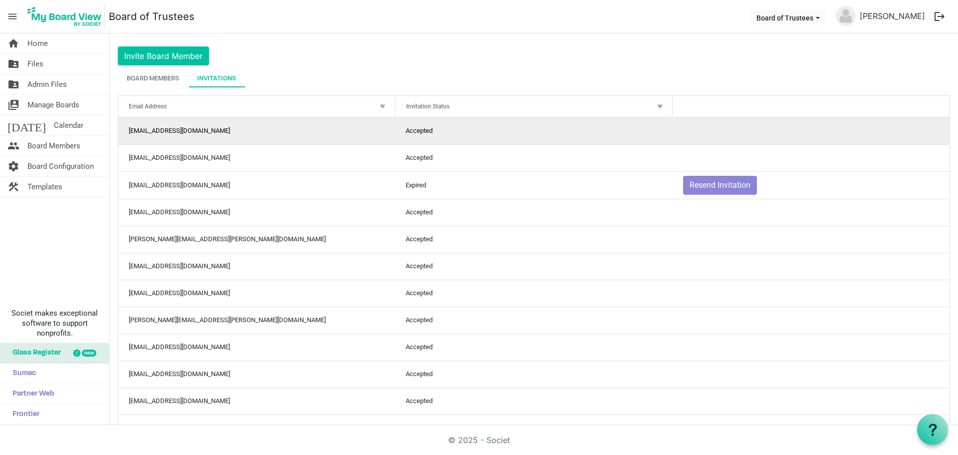
scroll to position [0, 0]
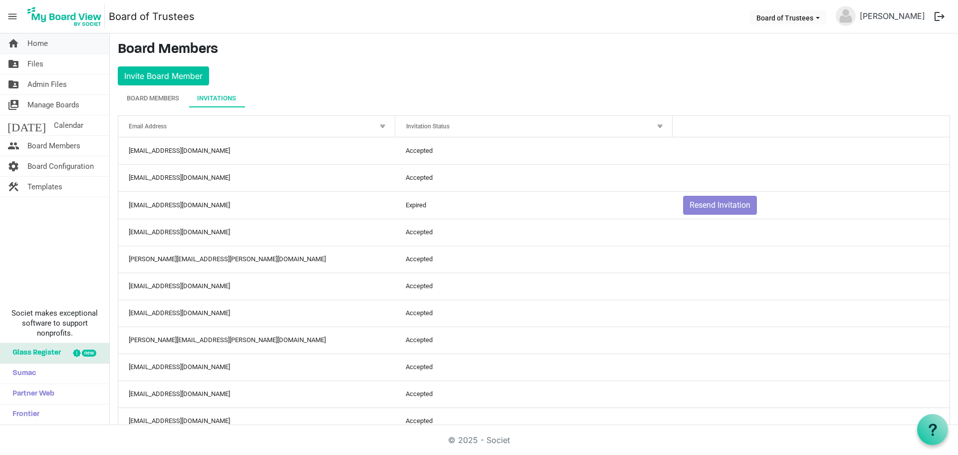
click at [40, 43] on span "Home" at bounding box center [37, 43] width 20 height 20
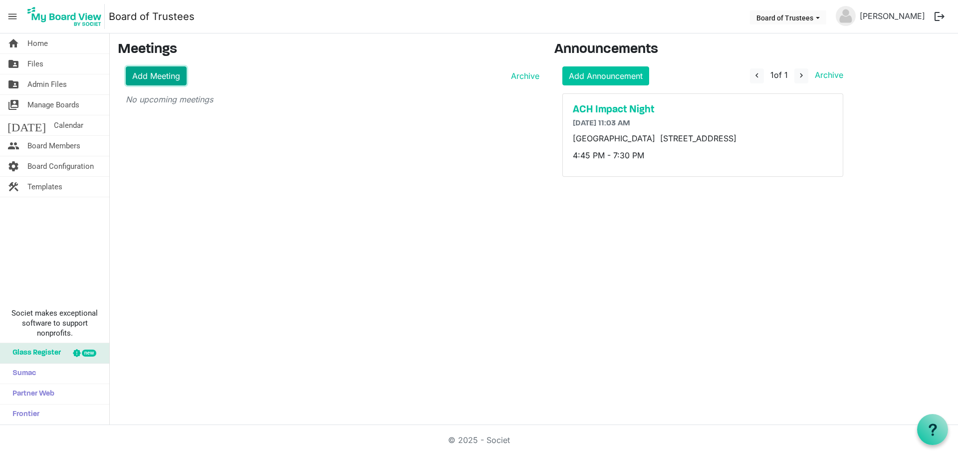
click at [150, 77] on link "Add Meeting" at bounding box center [156, 75] width 61 height 19
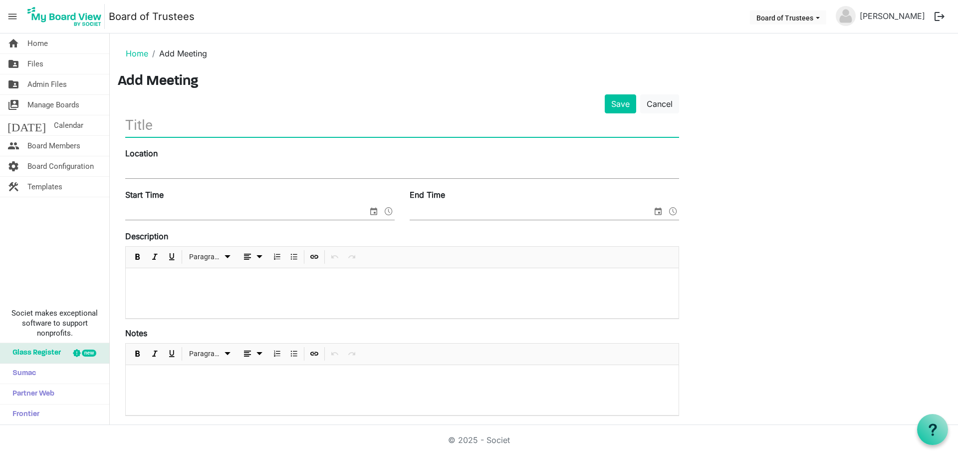
click at [145, 126] on input "text" at bounding box center [402, 124] width 554 height 23
type input "b"
click at [34, 44] on span "Home" at bounding box center [37, 43] width 20 height 20
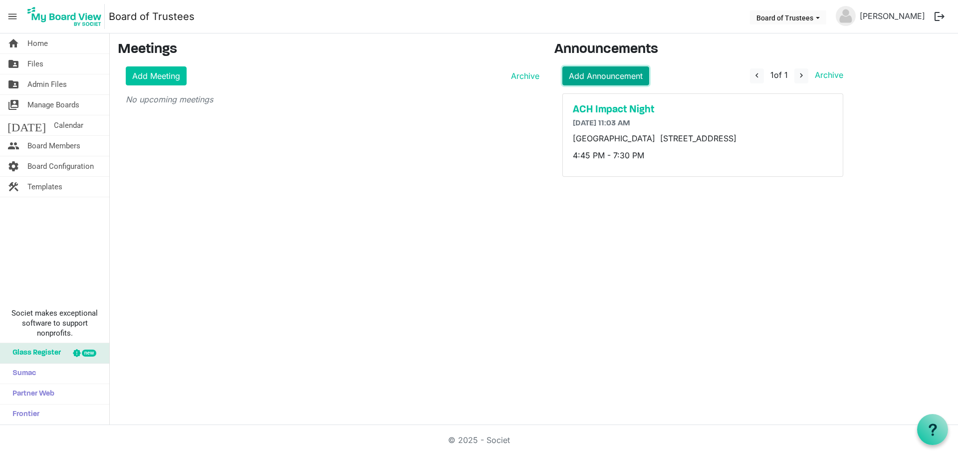
click at [604, 77] on link "Add Announcement" at bounding box center [606, 75] width 87 height 19
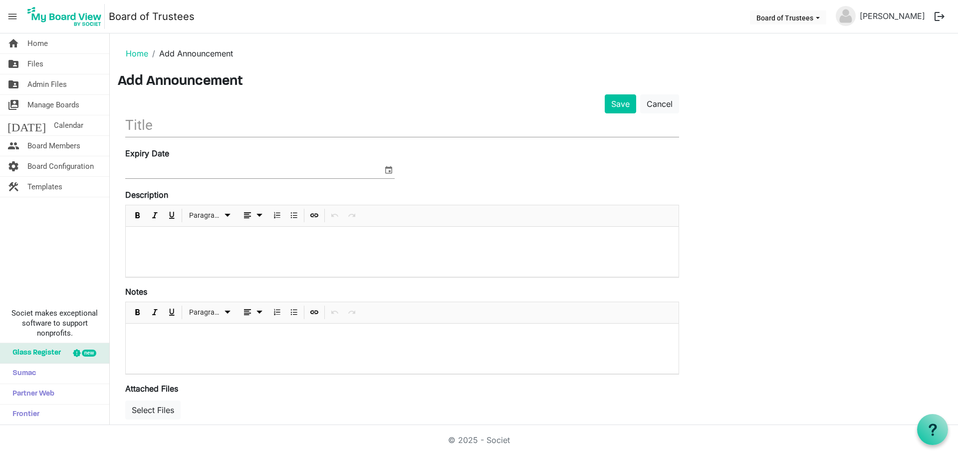
click at [149, 124] on input "text" at bounding box center [402, 124] width 554 height 23
type input "a"
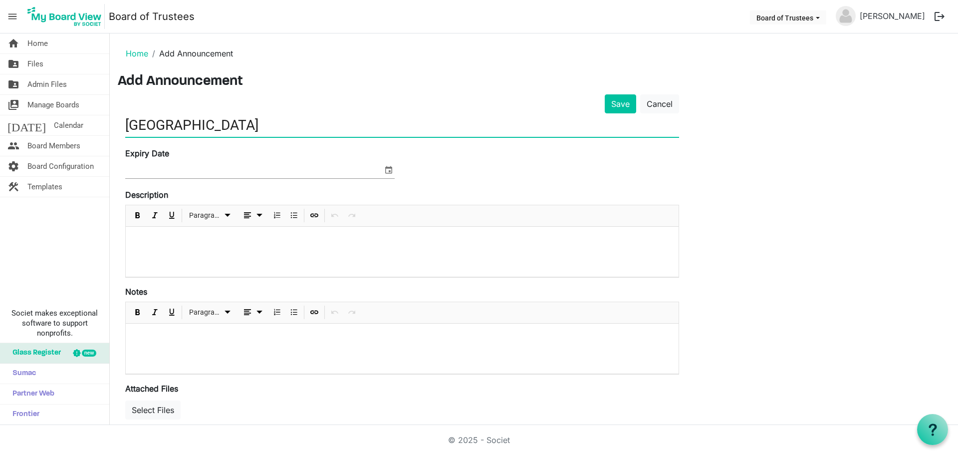
type input "[GEOGRAPHIC_DATA]"
click at [387, 168] on span "select" at bounding box center [389, 169] width 12 height 13
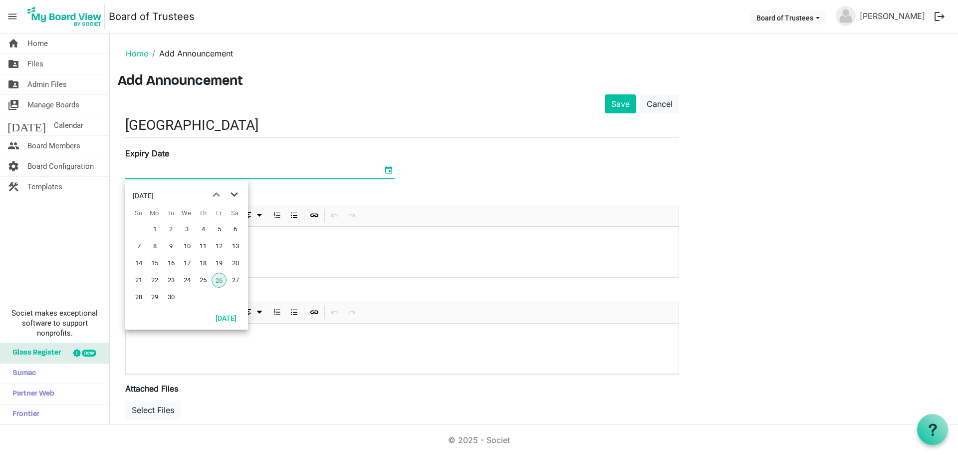
click at [235, 194] on span "next month" at bounding box center [234, 195] width 17 height 18
click at [187, 263] on span "15" at bounding box center [187, 263] width 15 height 15
type input "[DATE]"
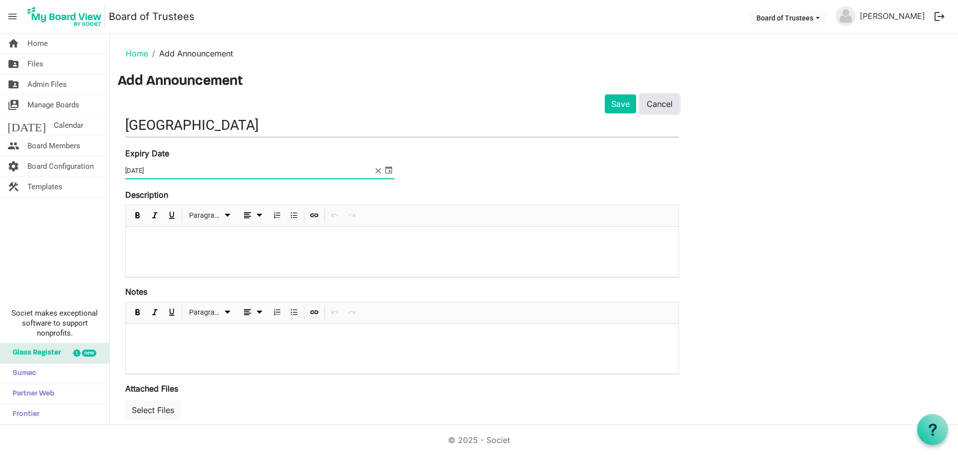
click at [660, 106] on link "Cancel" at bounding box center [659, 103] width 39 height 19
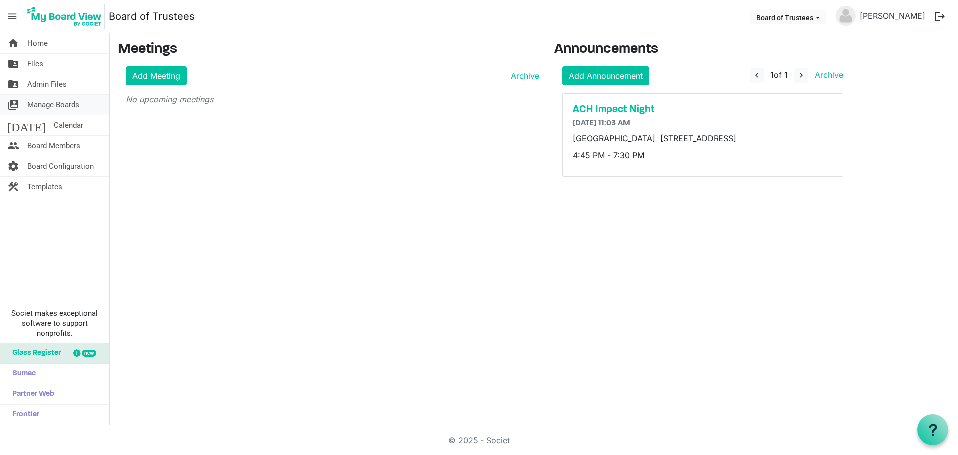
click at [51, 104] on span "Manage Boards" at bounding box center [53, 105] width 52 height 20
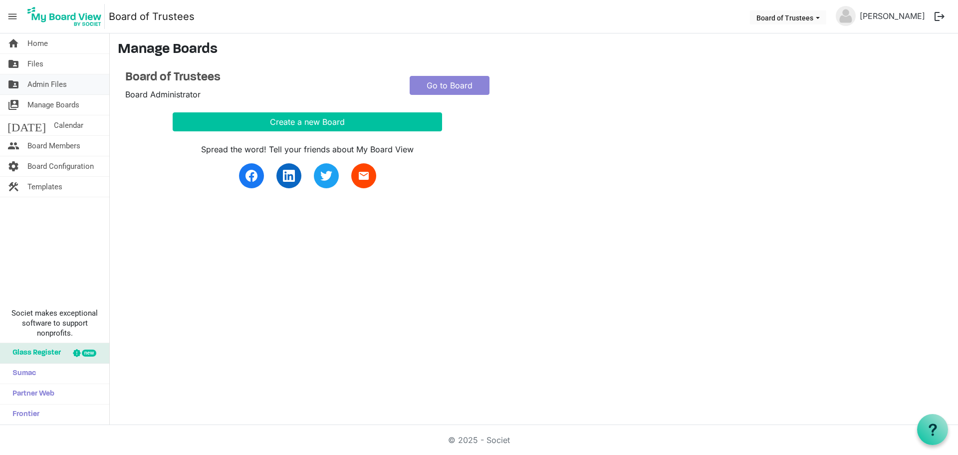
click at [52, 83] on span "Admin Files" at bounding box center [46, 84] width 39 height 20
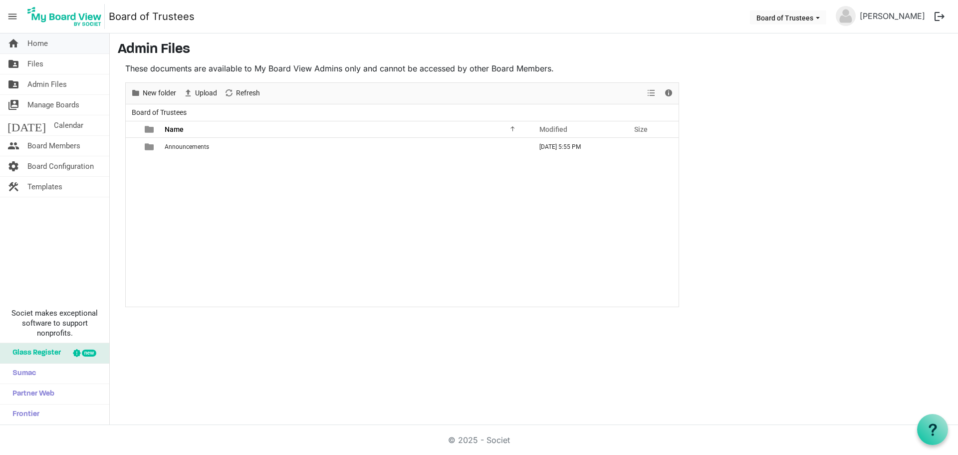
click at [40, 40] on span "Home" at bounding box center [37, 43] width 20 height 20
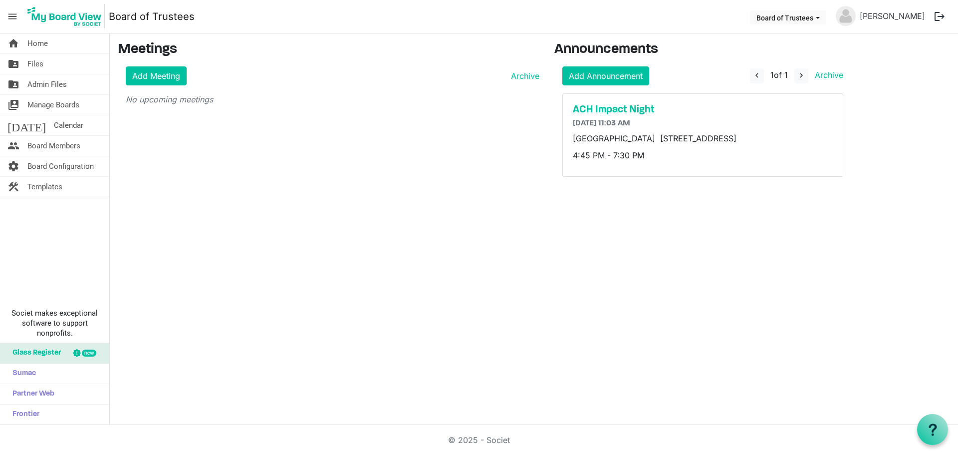
click at [938, 16] on button "logout" at bounding box center [939, 16] width 21 height 21
